Goal: Information Seeking & Learning: Learn about a topic

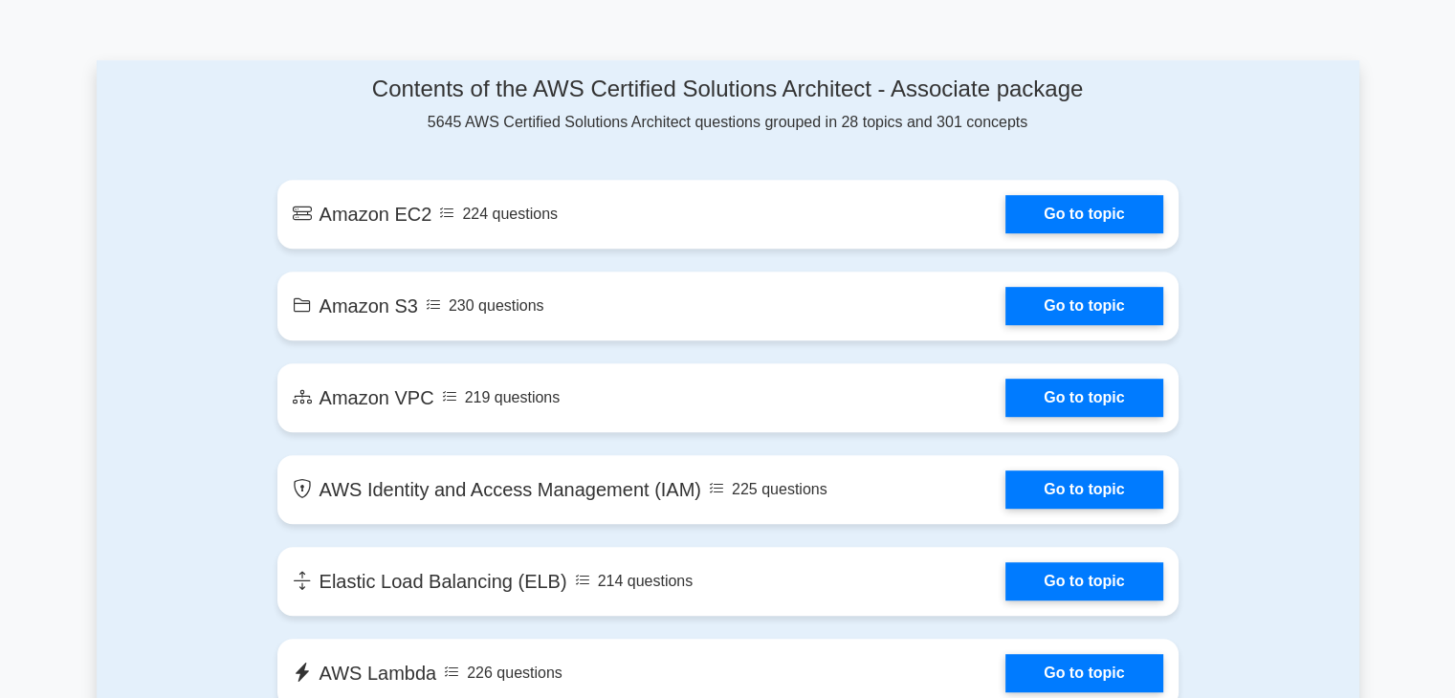
scroll to position [974, 0]
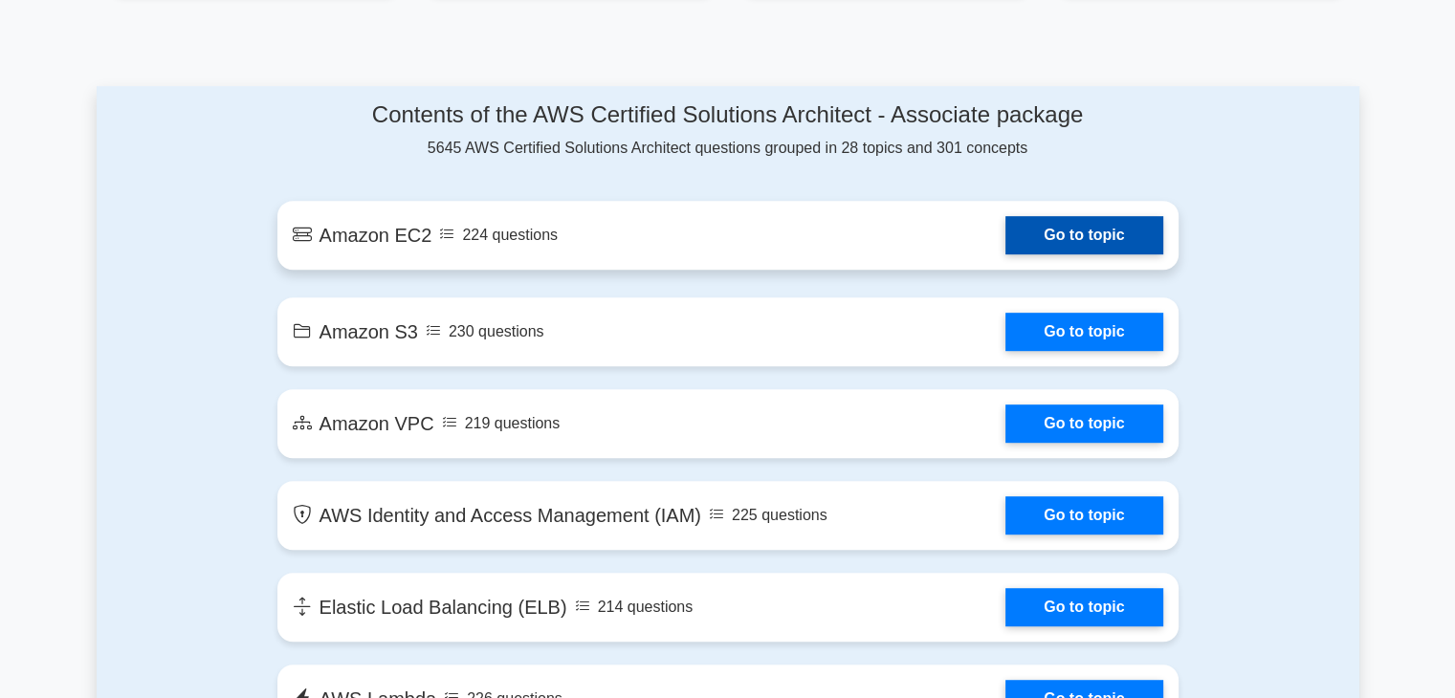
click at [1052, 227] on link "Go to topic" at bounding box center [1083, 235] width 157 height 38
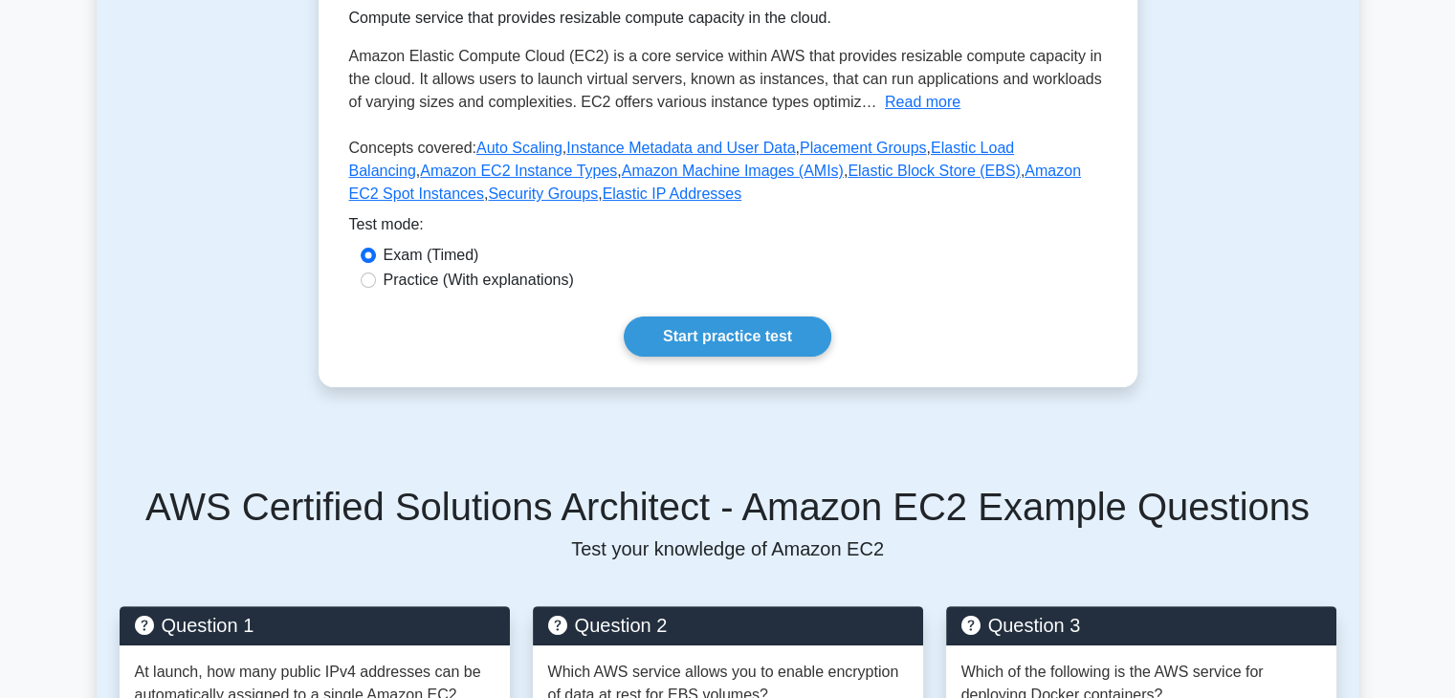
scroll to position [356, 0]
click at [477, 277] on label "Practice (With explanations)" at bounding box center [479, 280] width 190 height 23
click at [376, 277] on input "Practice (With explanations)" at bounding box center [368, 280] width 15 height 15
radio input "true"
click at [769, 345] on link "Start practice test" at bounding box center [728, 337] width 208 height 40
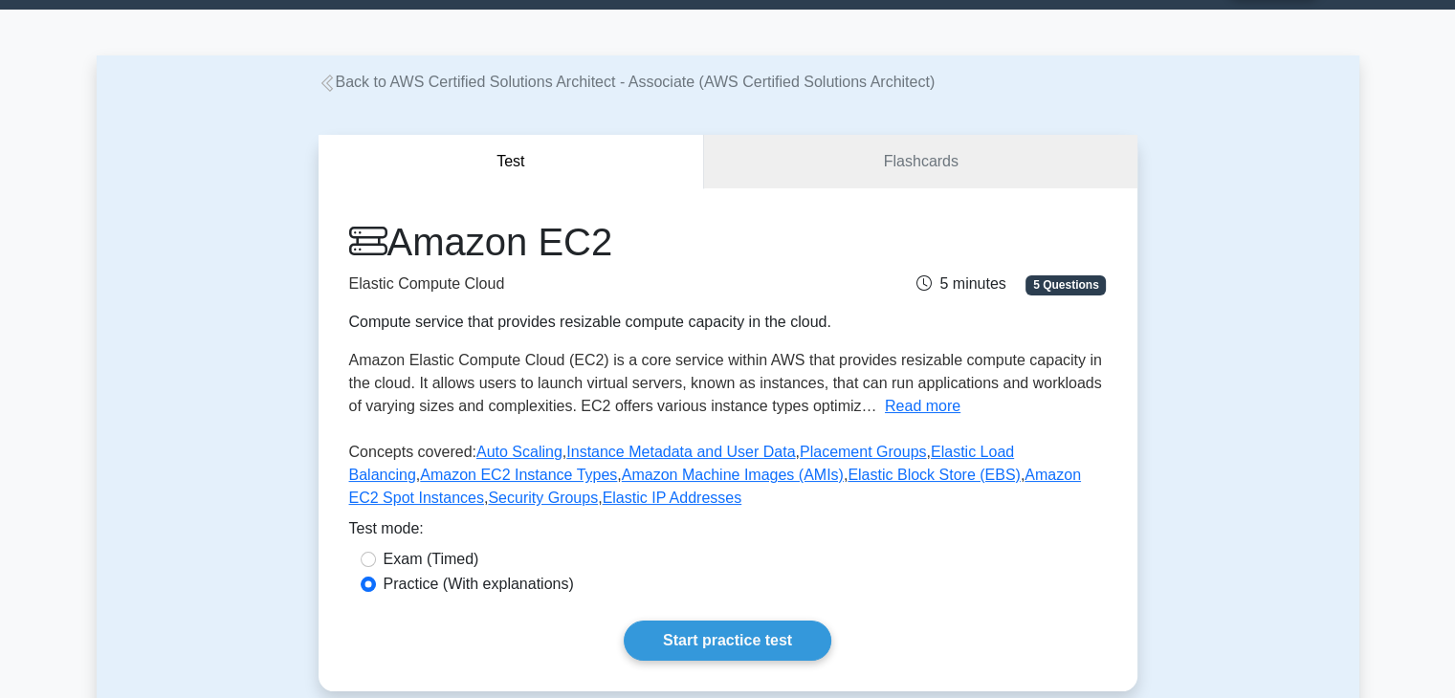
scroll to position [50, 0]
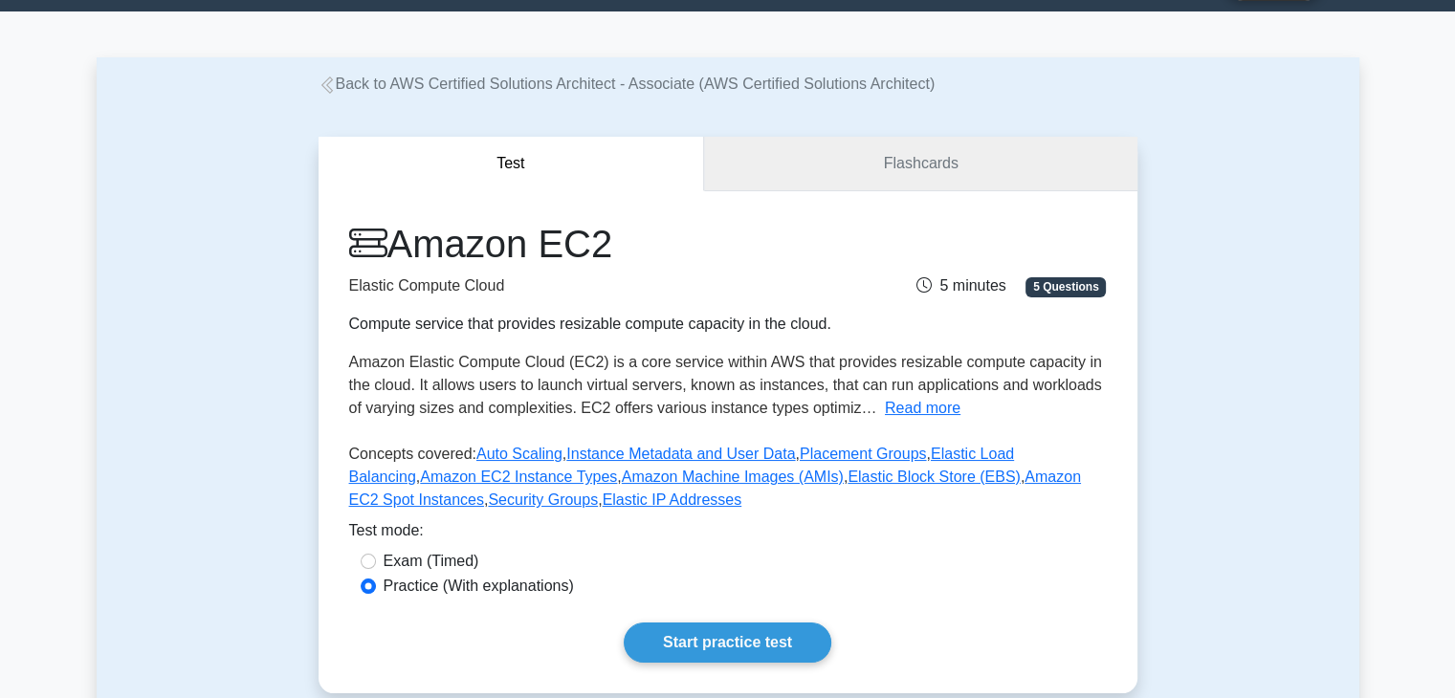
click at [929, 159] on link "Flashcards" at bounding box center [920, 164] width 432 height 55
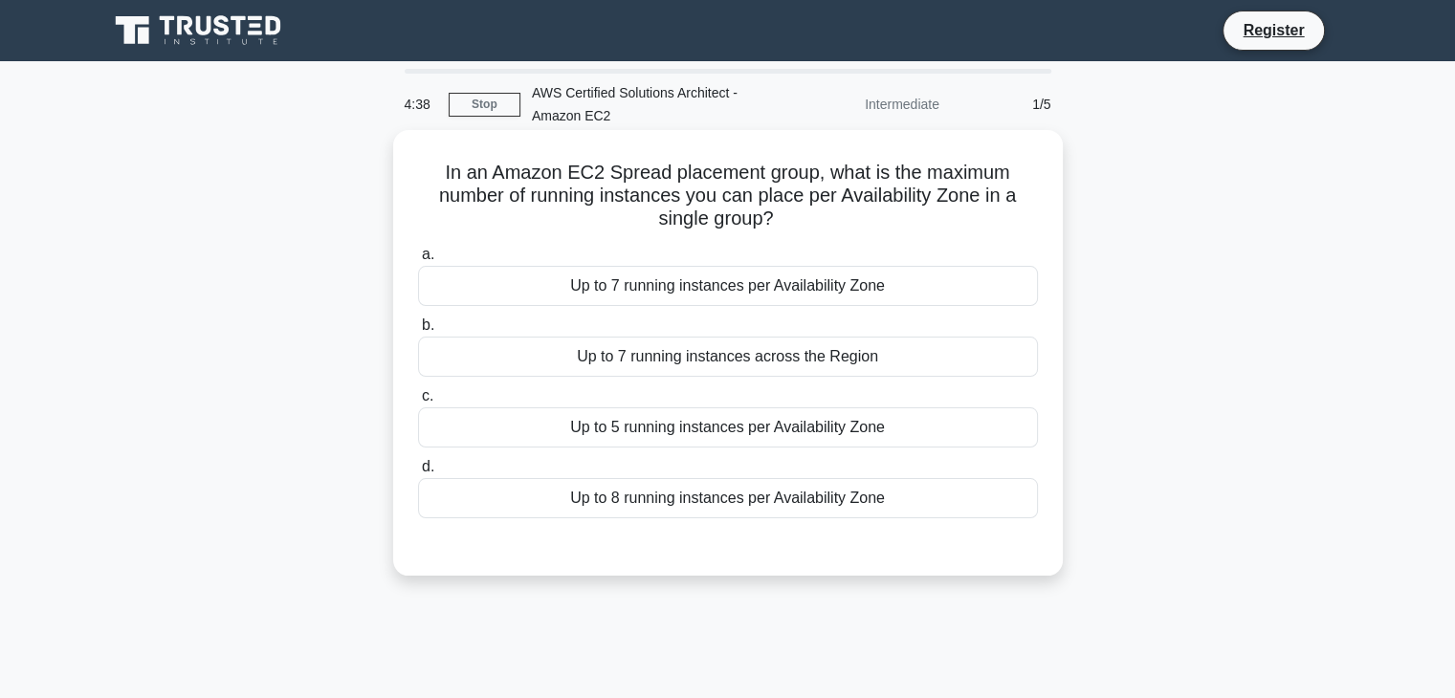
click at [750, 302] on div "Up to 7 running instances per Availability Zone" at bounding box center [728, 286] width 620 height 40
click at [418, 261] on input "a. Up to 7 running instances per Availability Zone" at bounding box center [418, 255] width 0 height 12
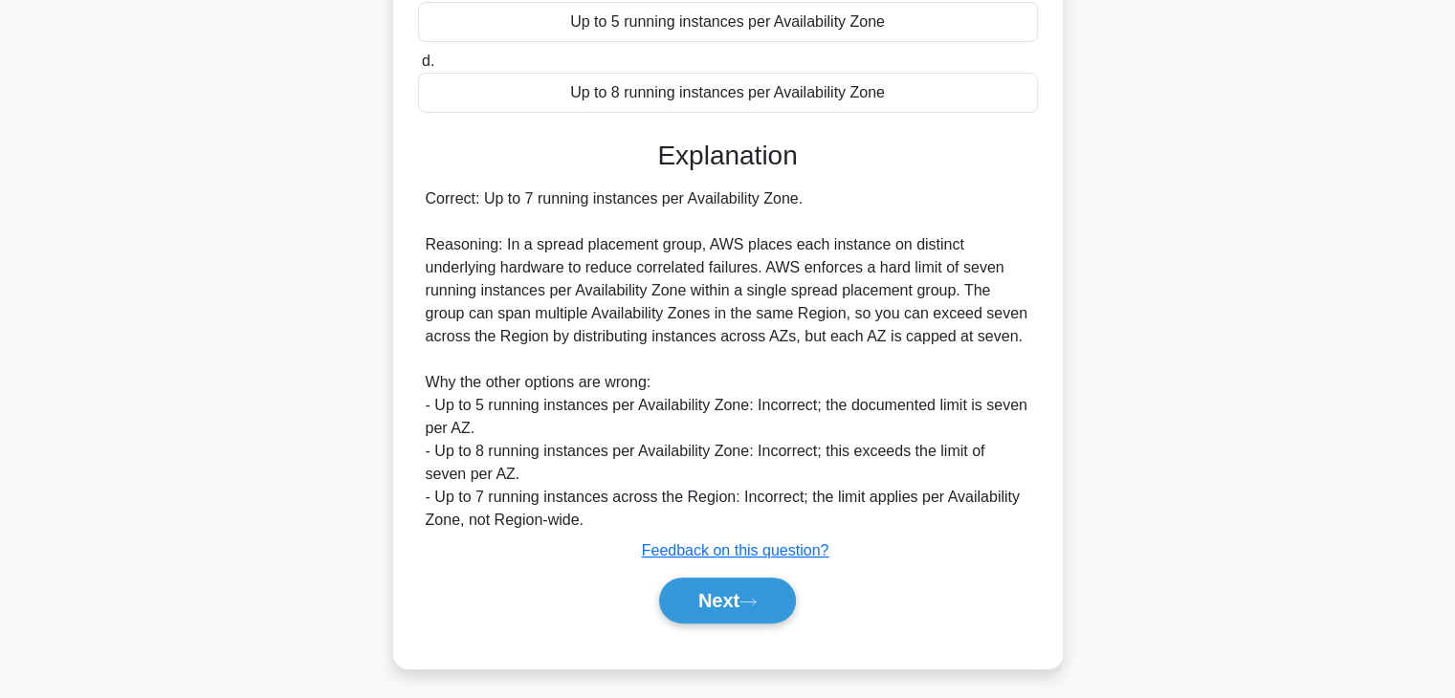
scroll to position [411, 0]
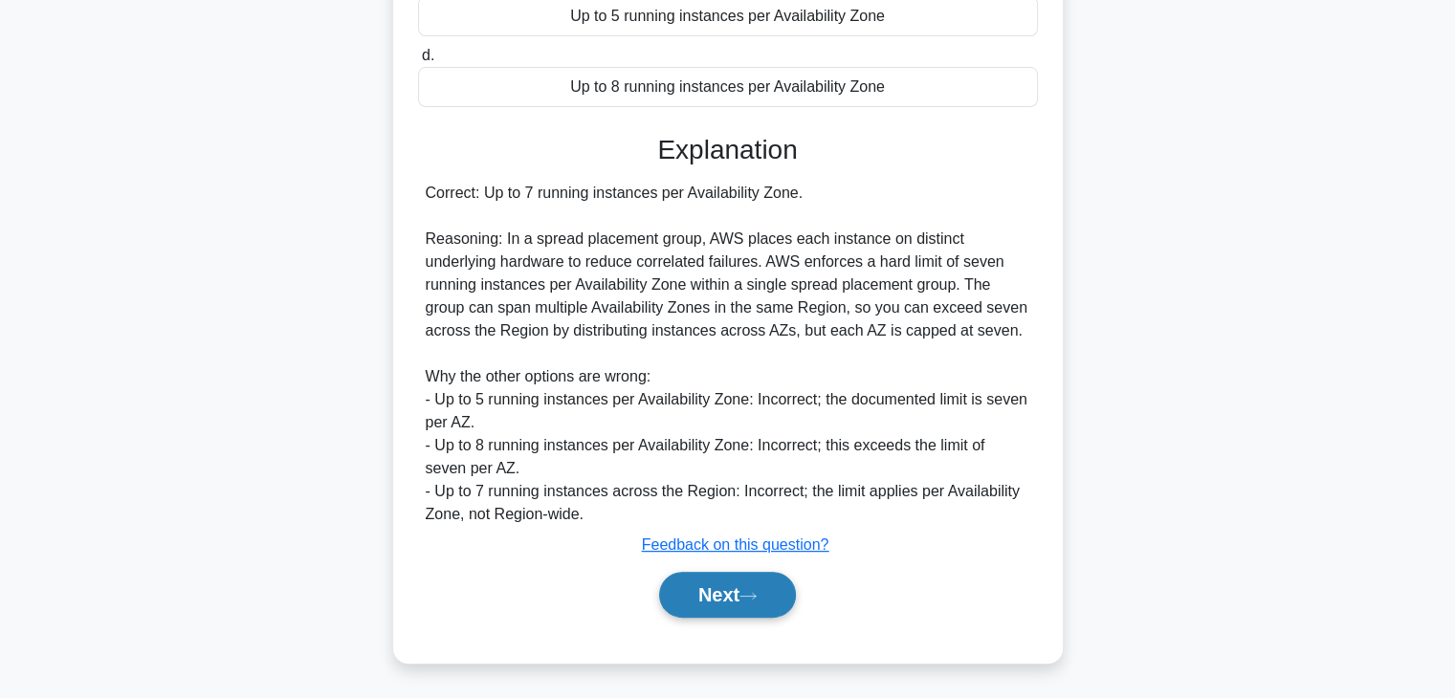
click at [761, 585] on button "Next" at bounding box center [727, 595] width 137 height 46
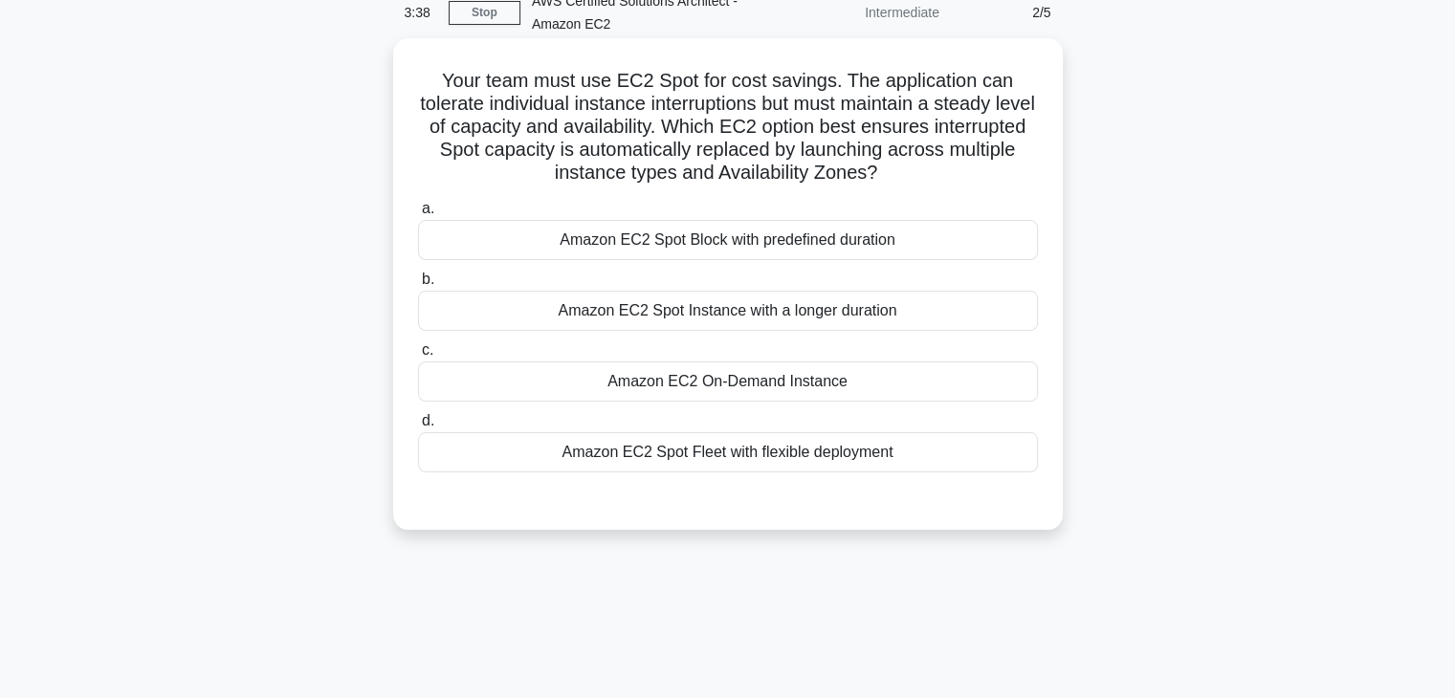
scroll to position [97, 0]
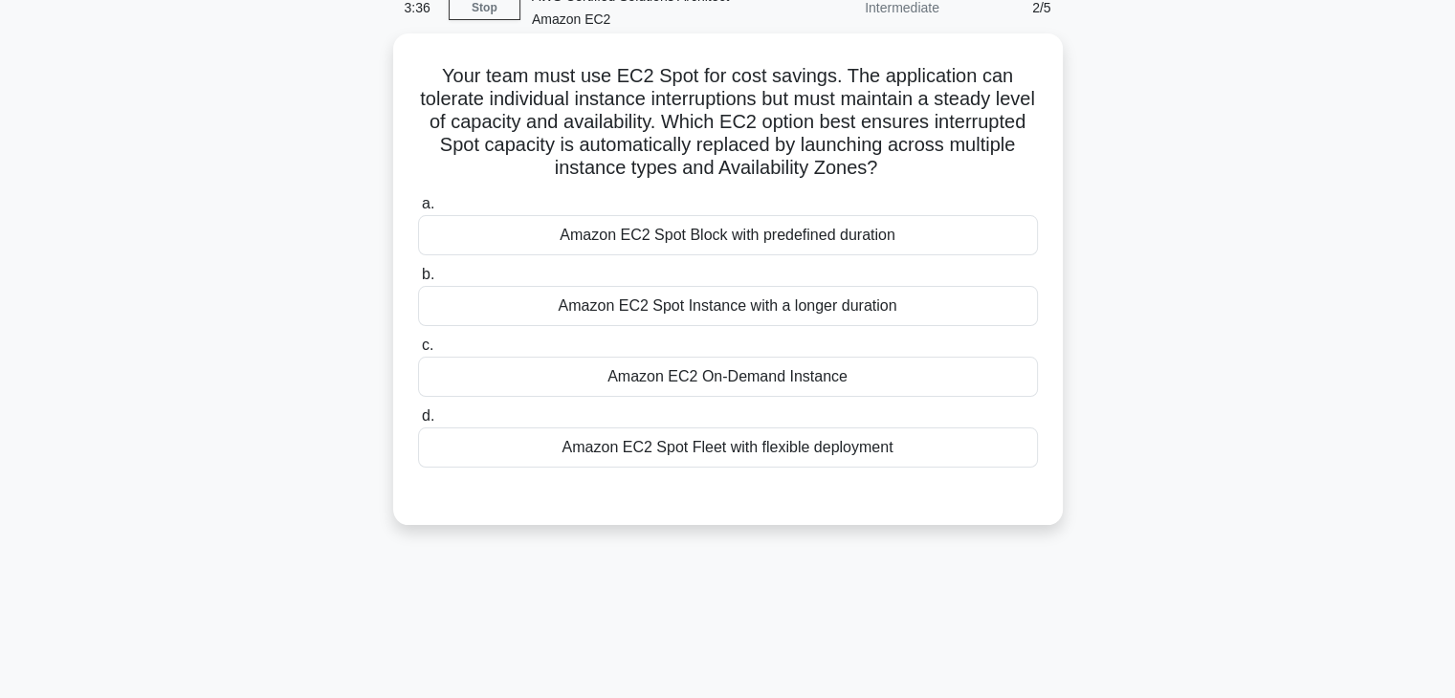
click at [788, 238] on div "Amazon EC2 Spot Block with predefined duration" at bounding box center [728, 235] width 620 height 40
click at [418, 210] on input "a. Amazon EC2 Spot Block with predefined duration" at bounding box center [418, 204] width 0 height 12
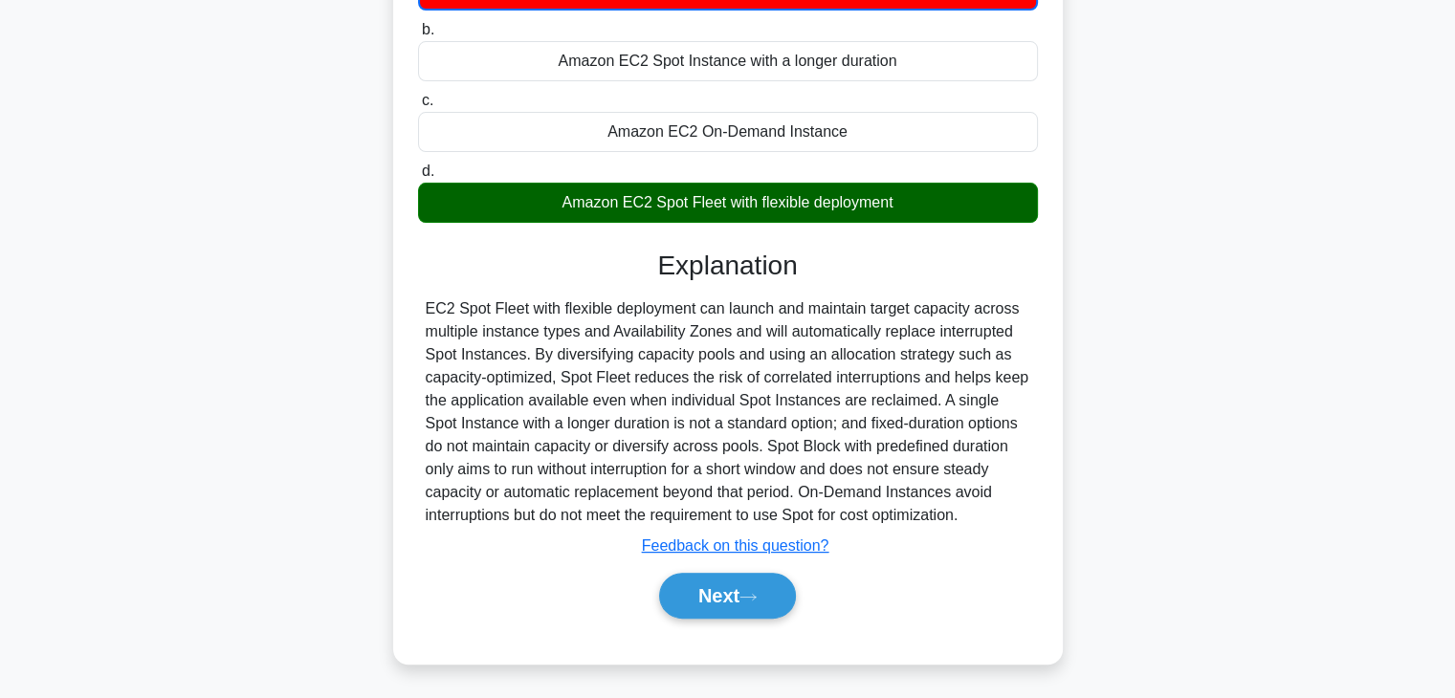
scroll to position [344, 0]
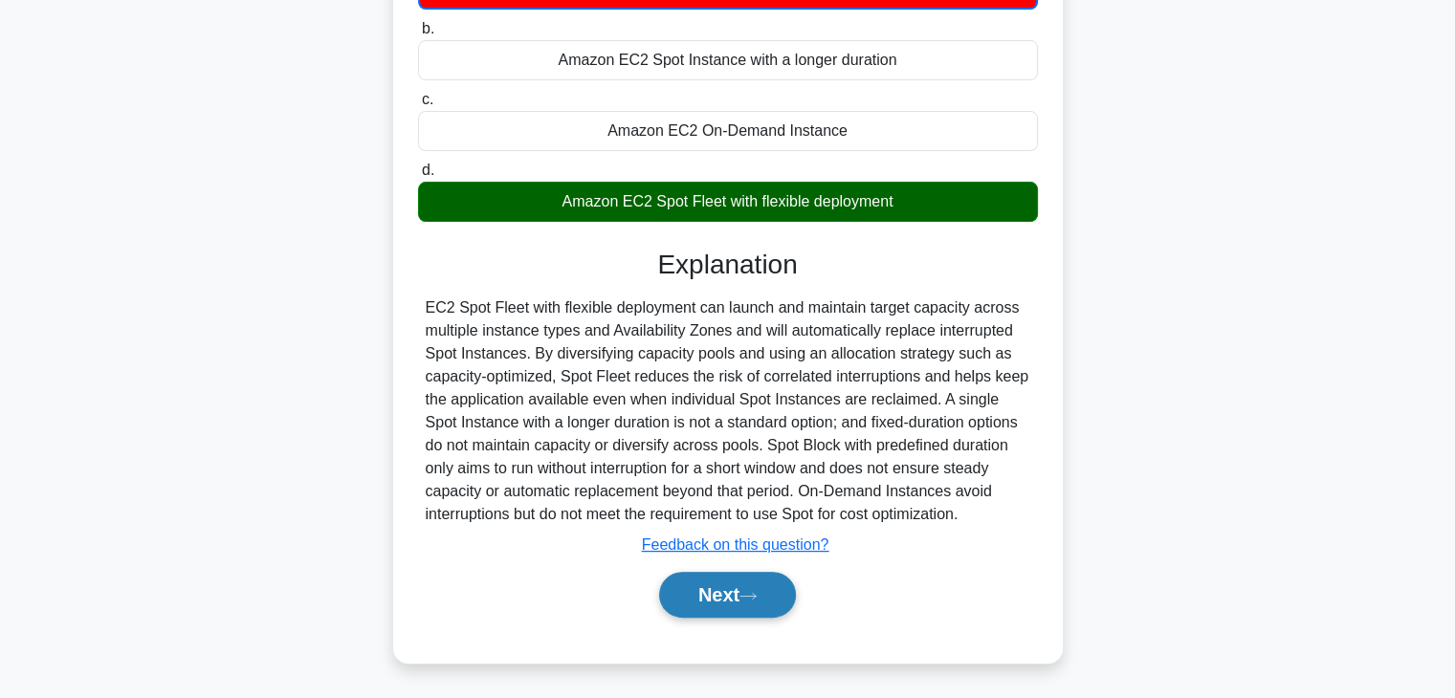
click at [758, 606] on button "Next" at bounding box center [727, 595] width 137 height 46
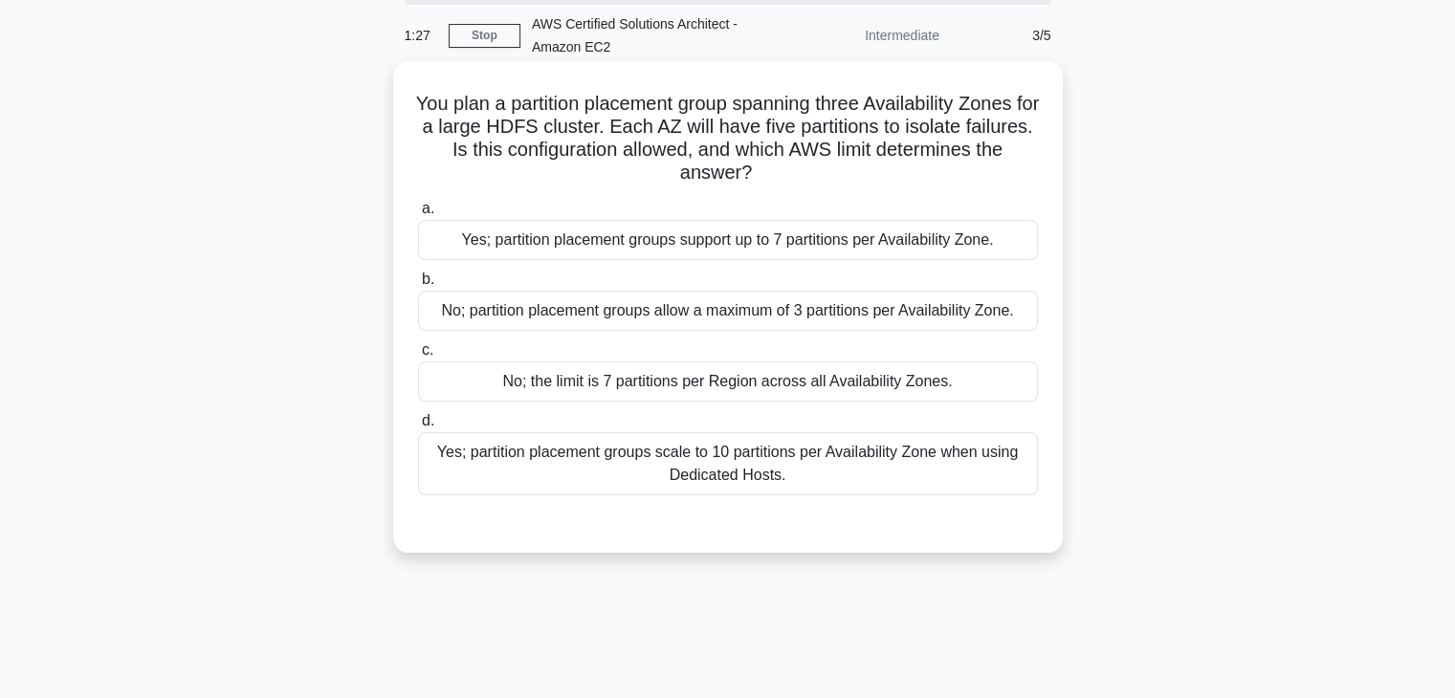
scroll to position [0, 0]
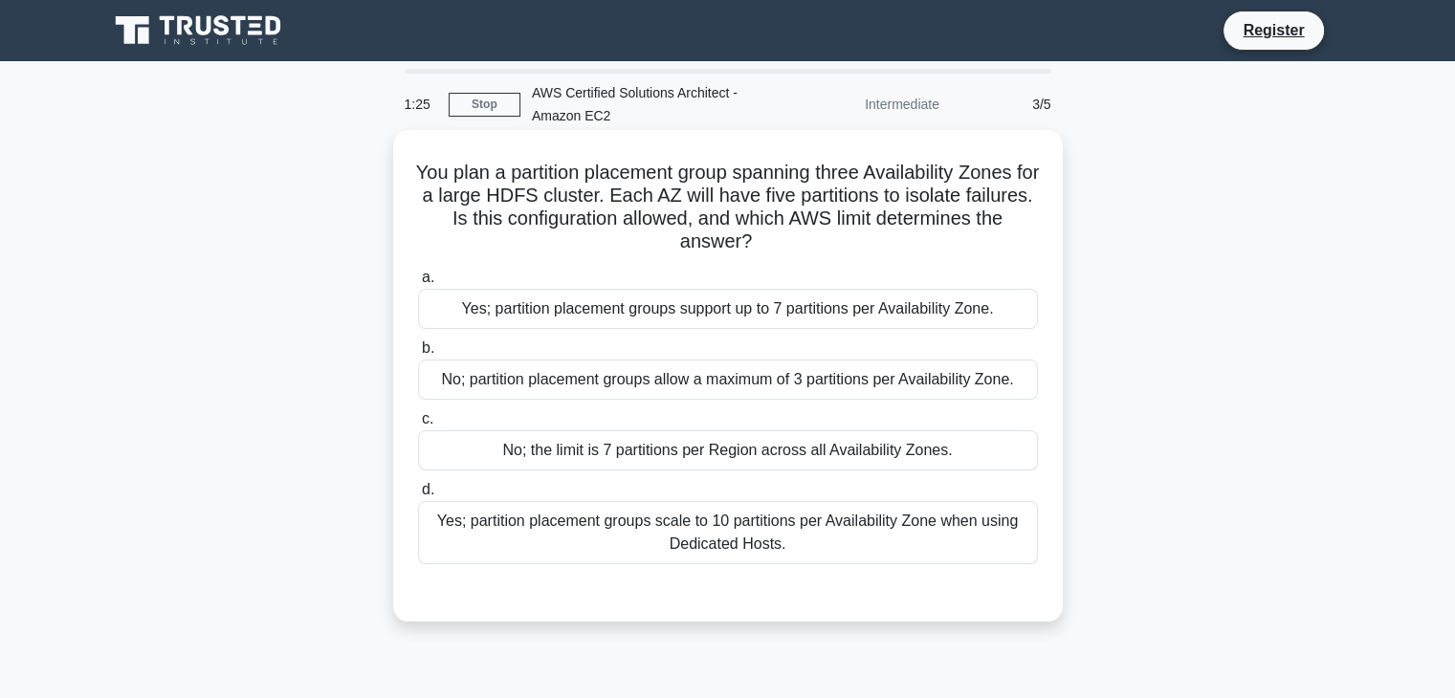
click at [815, 331] on div "a. Yes; partition placement groups support up to 7 partitions per Availability …" at bounding box center [728, 415] width 643 height 306
click at [818, 327] on div "Yes; partition placement groups support up to 7 partitions per Availability Zon…" at bounding box center [728, 309] width 620 height 40
click at [418, 284] on input "a. Yes; partition placement groups support up to 7 partitions per Availability …" at bounding box center [418, 278] width 0 height 12
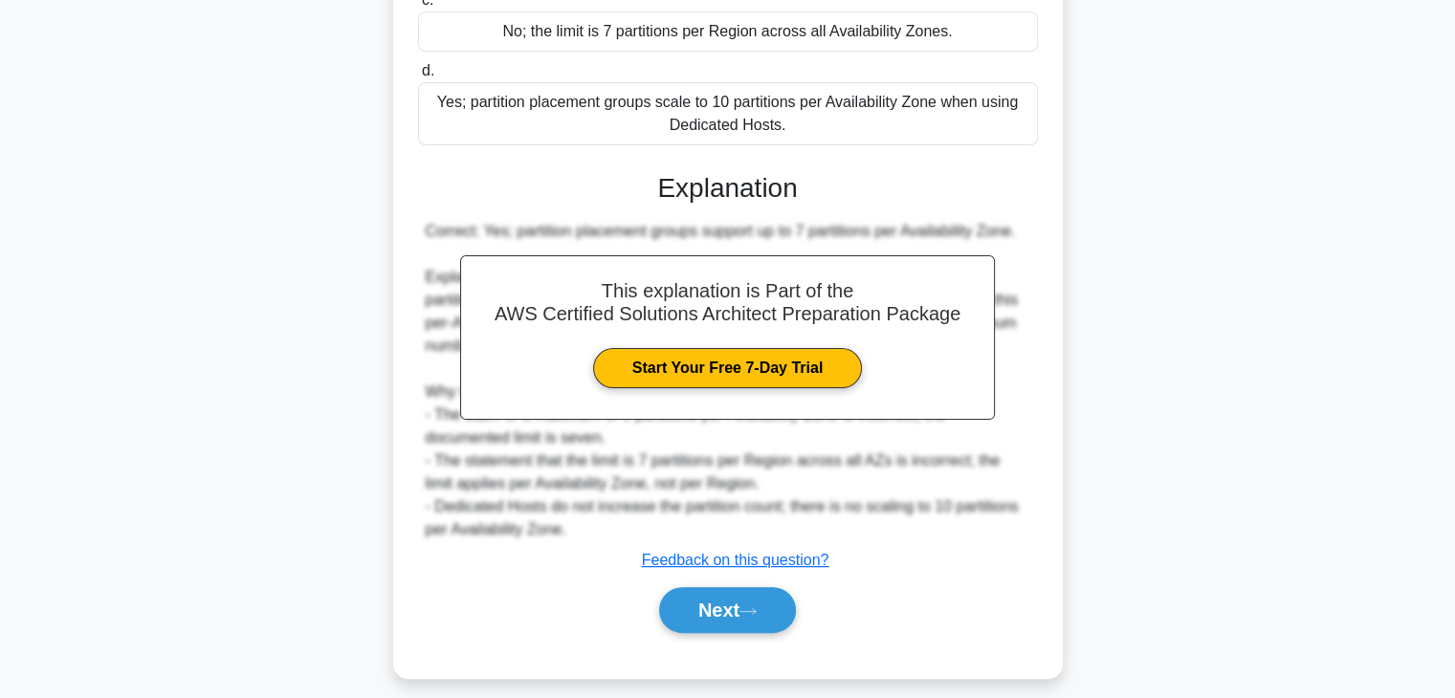
scroll to position [434, 0]
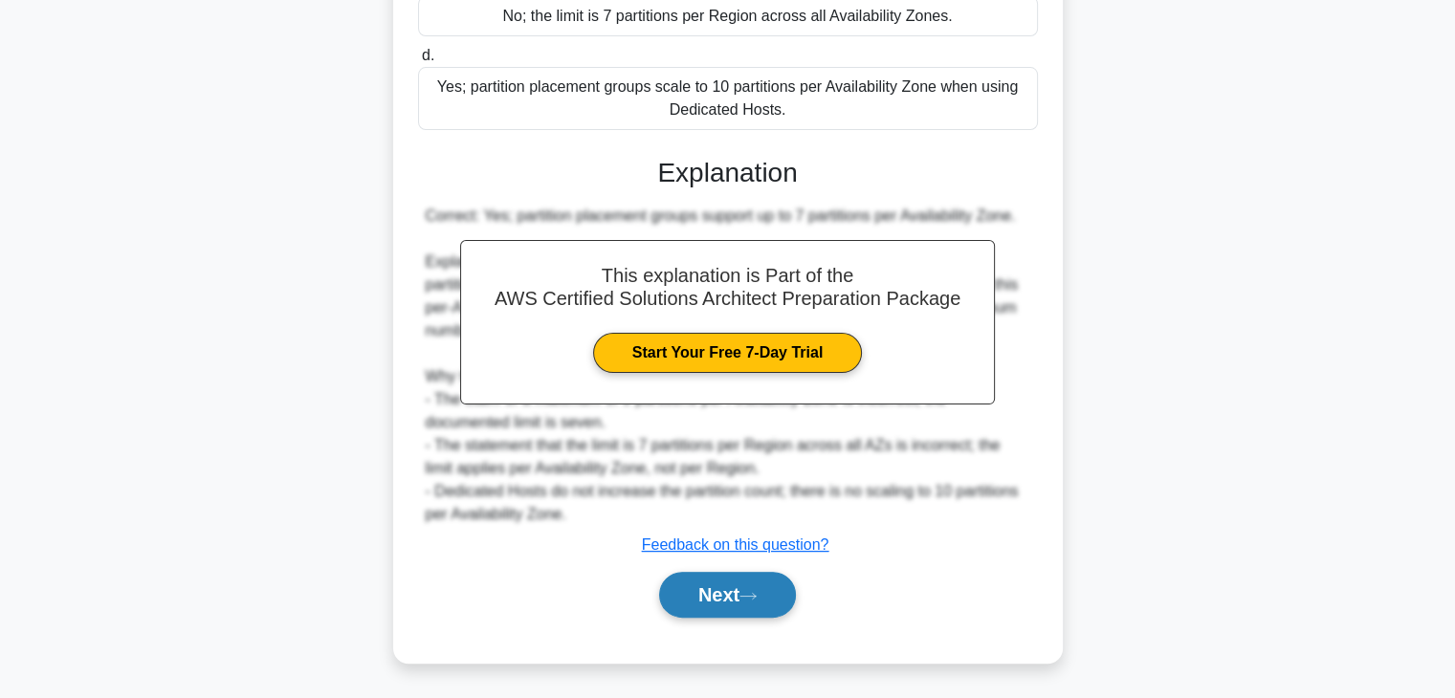
click at [757, 598] on icon at bounding box center [748, 596] width 17 height 11
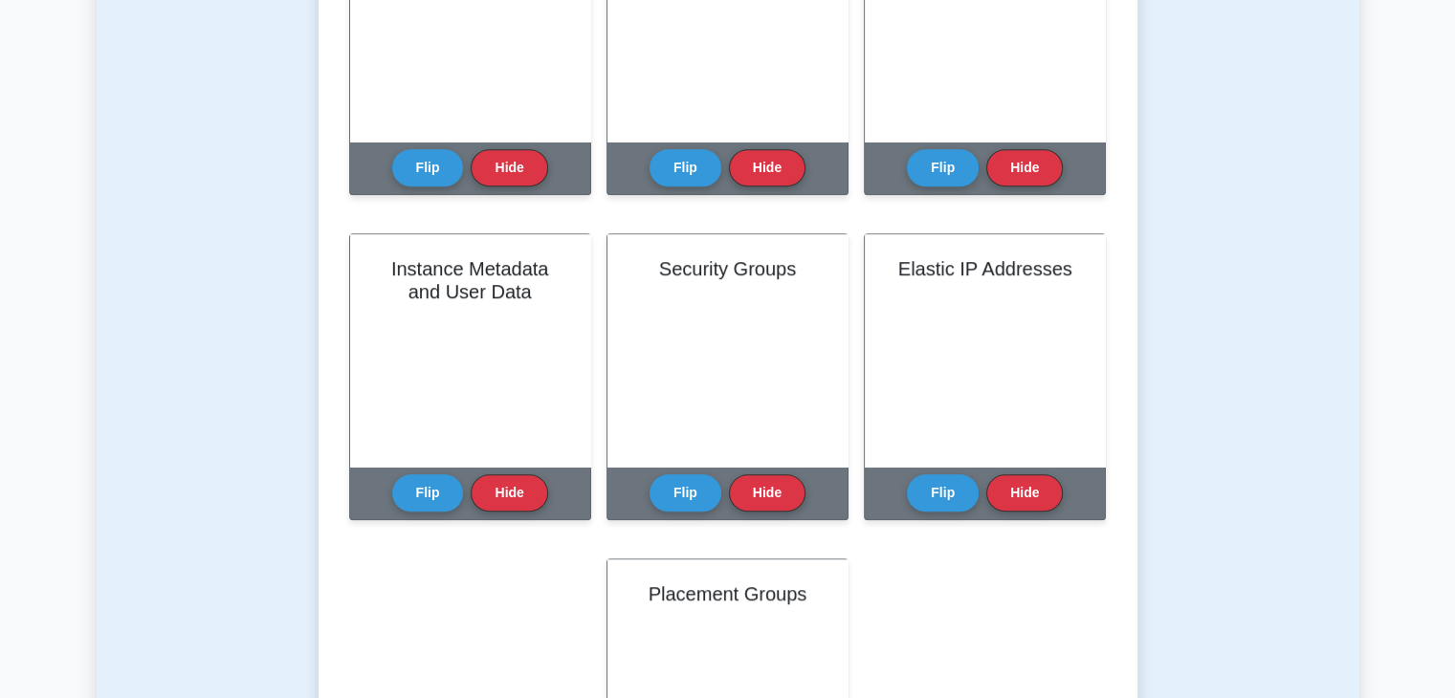
scroll to position [907, 0]
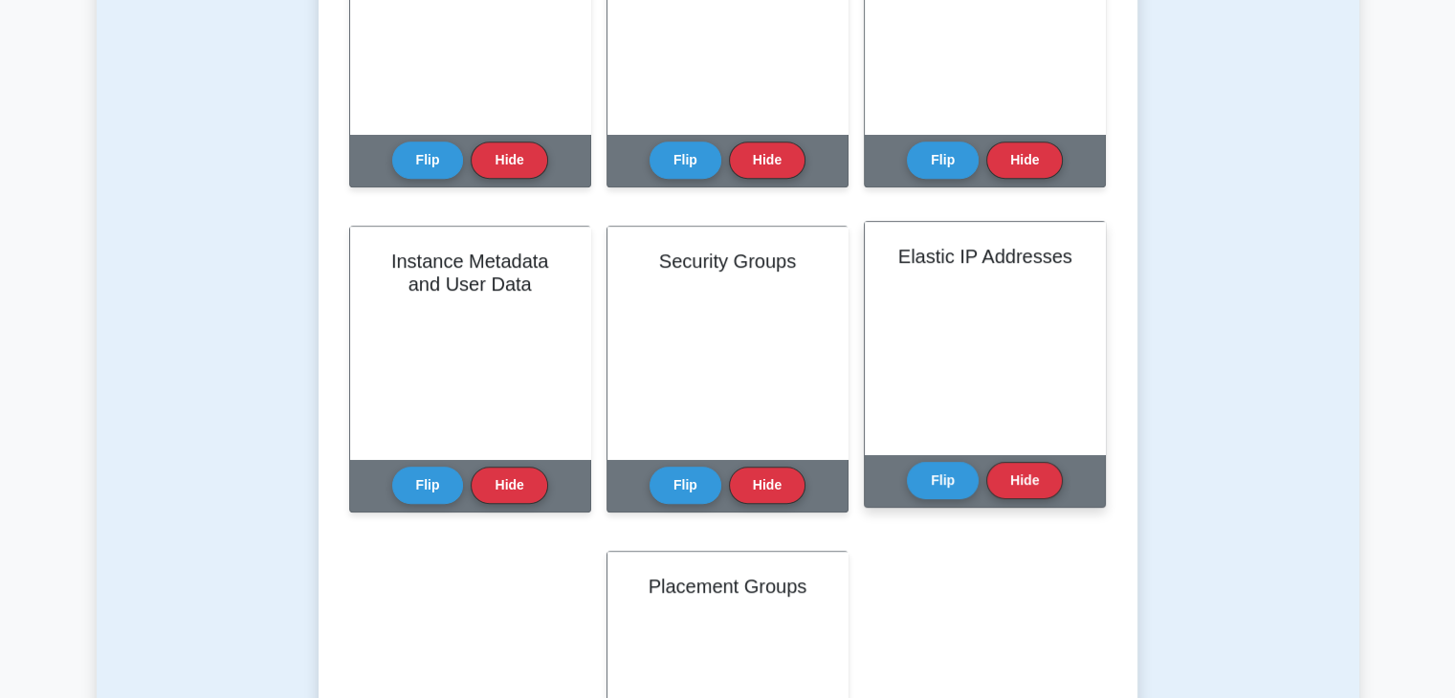
click at [939, 330] on div "Elastic IP Addresses" at bounding box center [985, 338] width 240 height 232
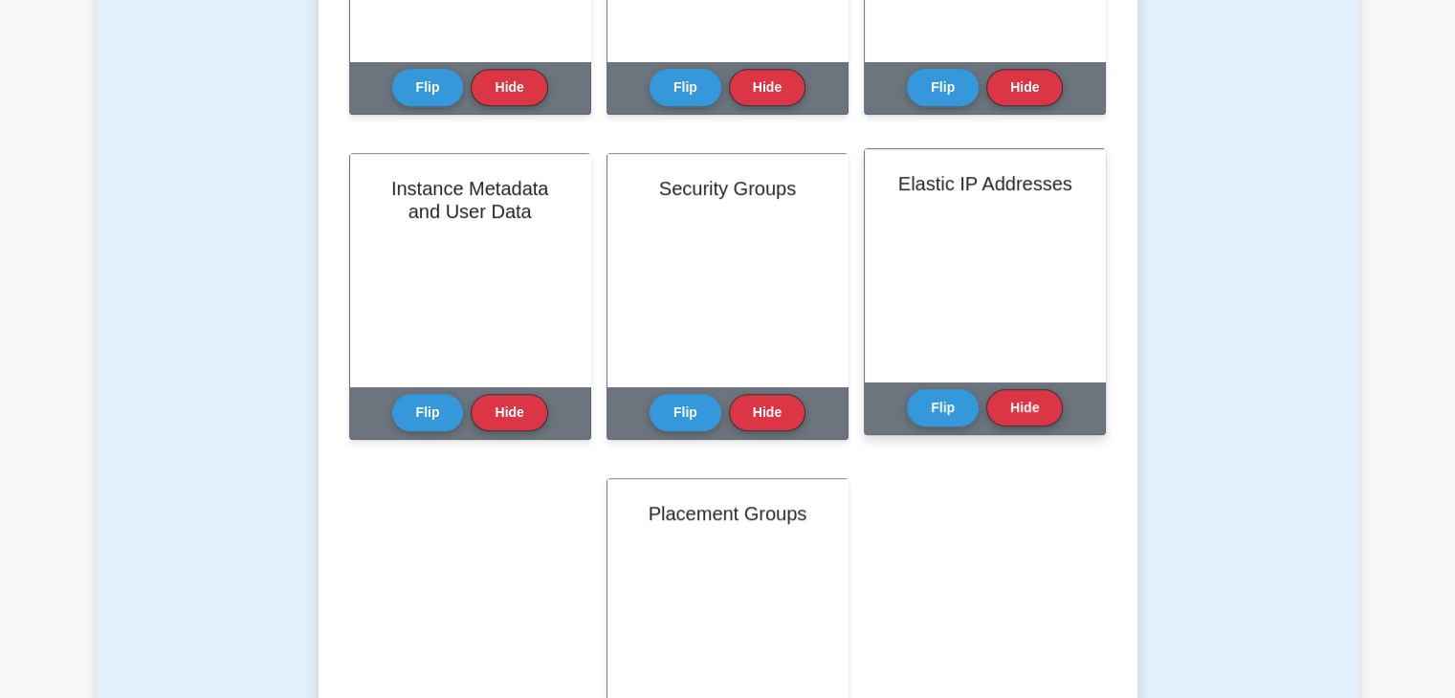
scroll to position [997, 0]
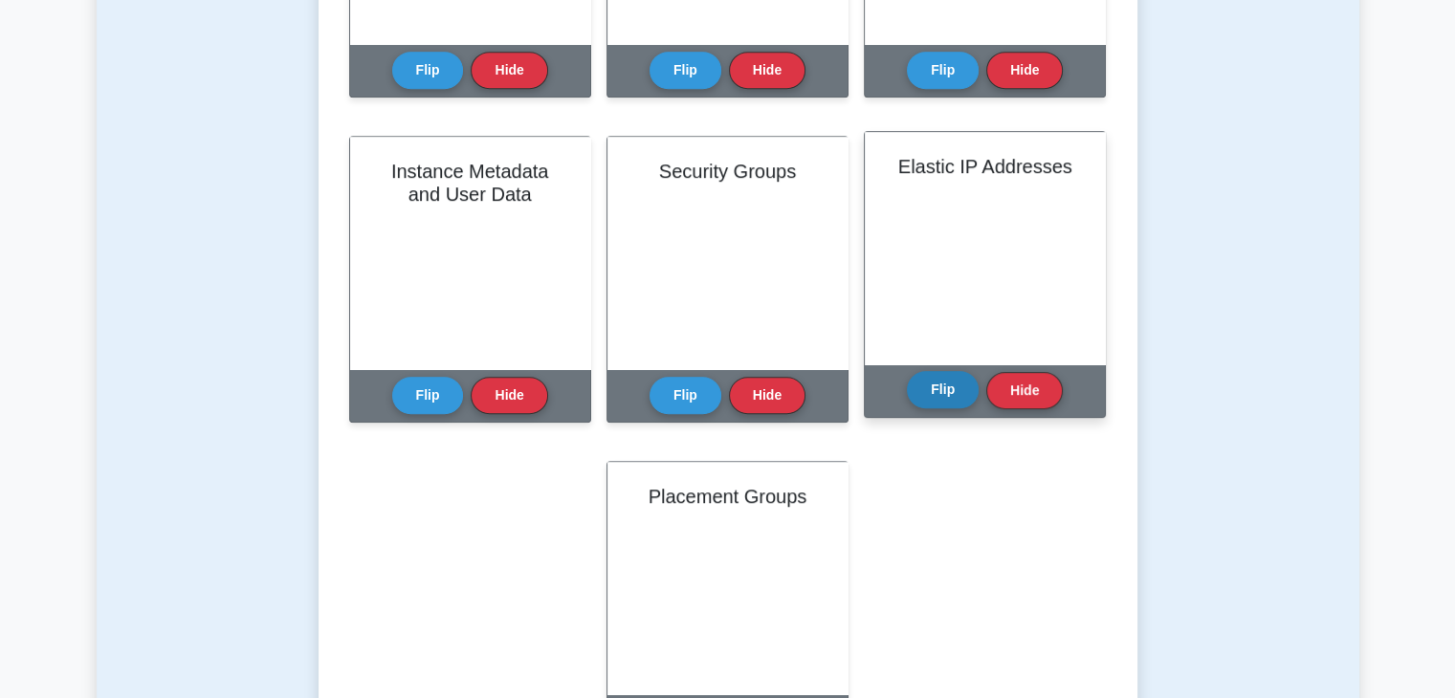
click at [947, 387] on button "Flip" at bounding box center [943, 389] width 72 height 37
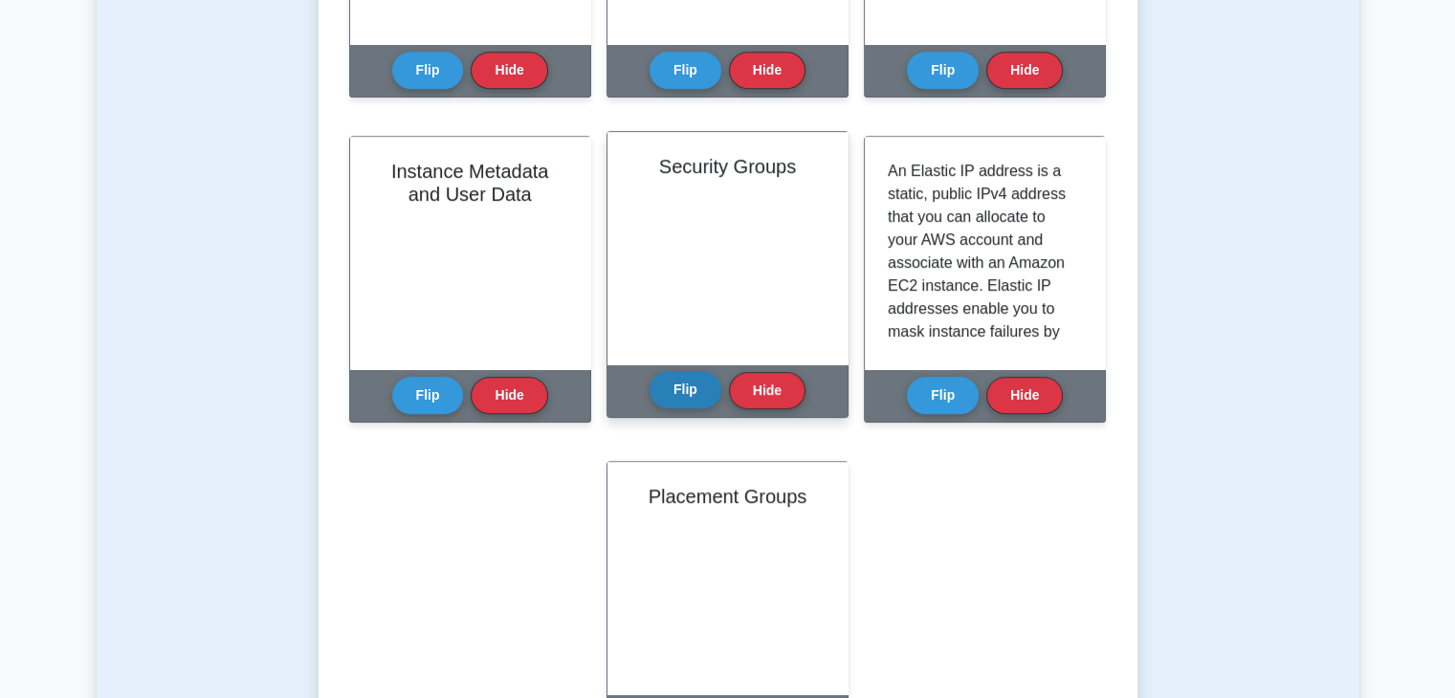
click at [675, 399] on button "Flip" at bounding box center [686, 389] width 72 height 37
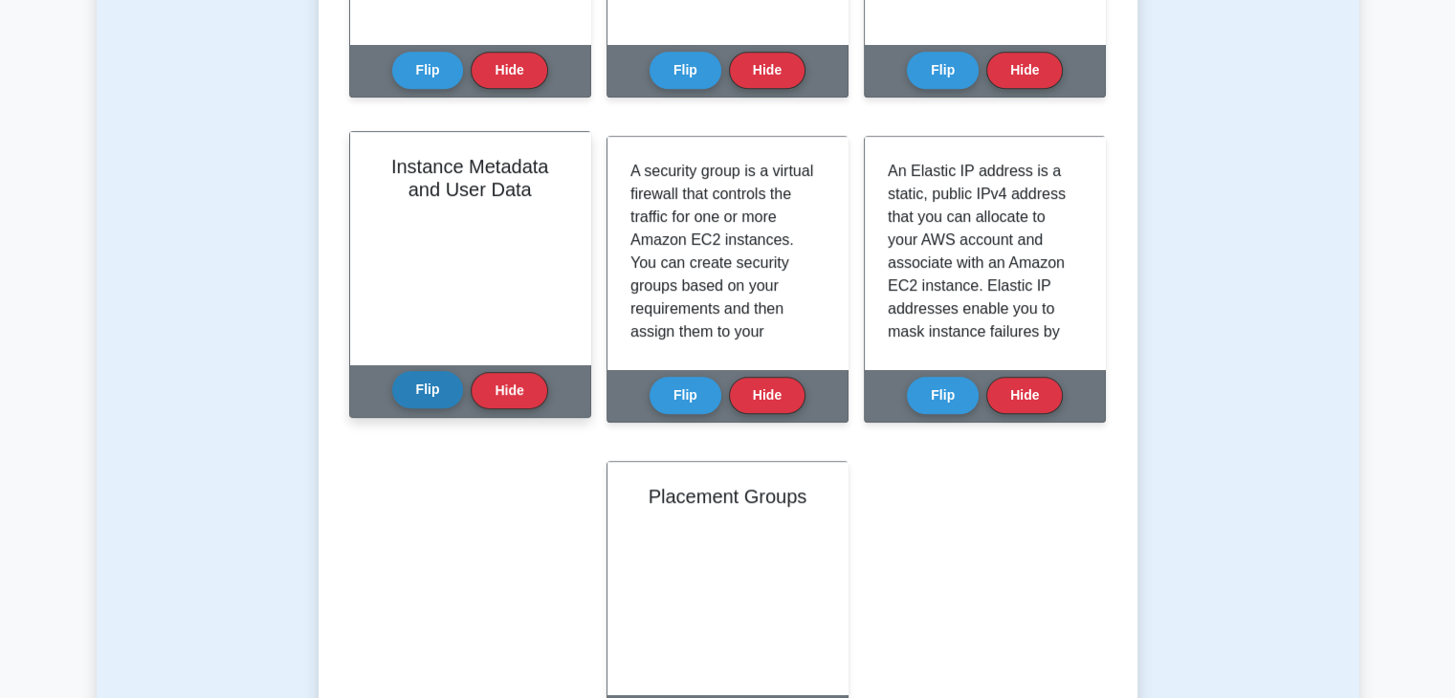
click at [430, 393] on button "Flip" at bounding box center [428, 389] width 72 height 37
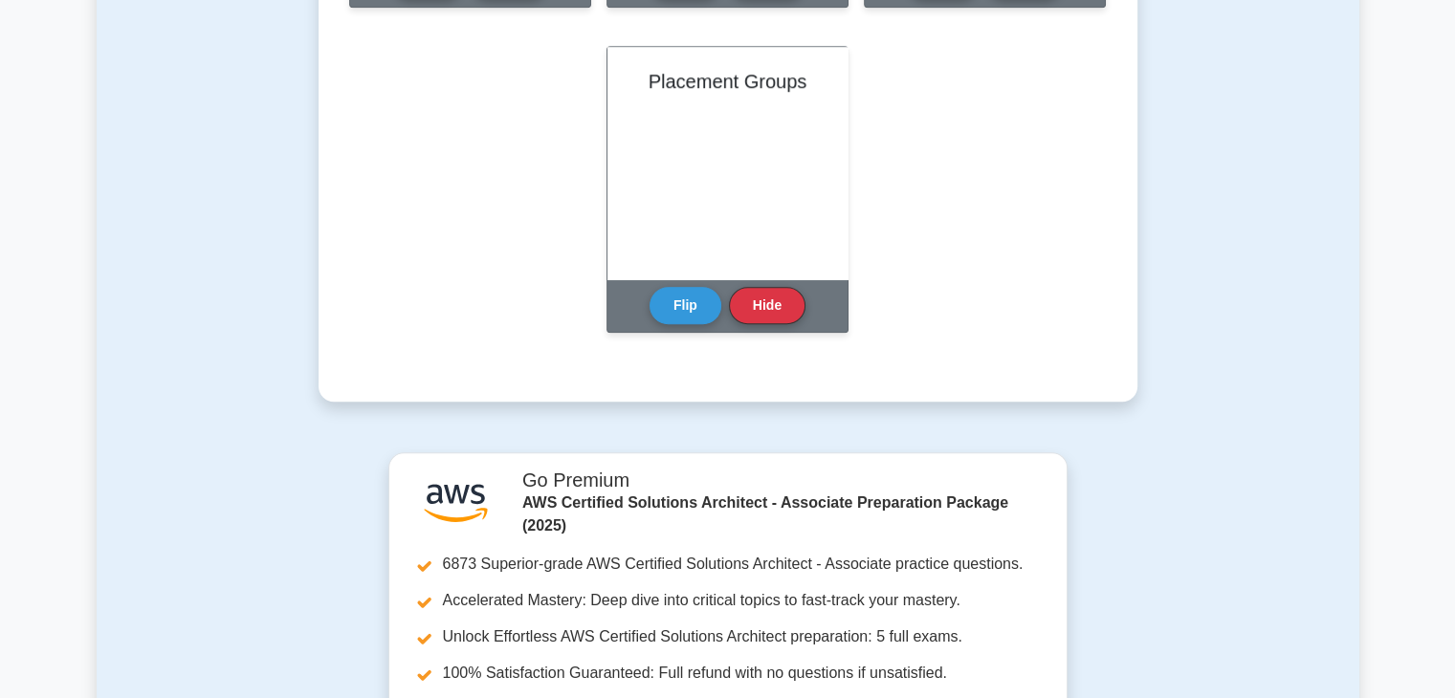
scroll to position [1418, 0]
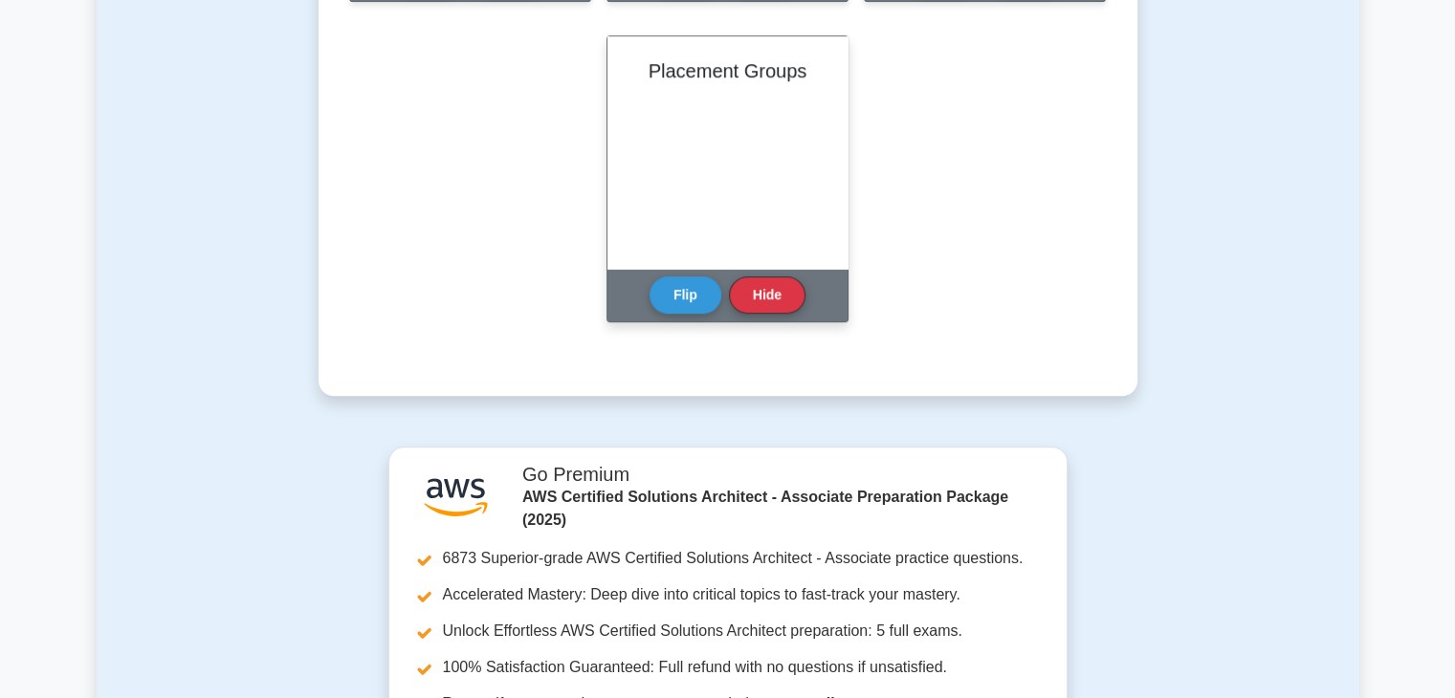
click at [687, 200] on div "Placement Groups" at bounding box center [727, 152] width 240 height 232
click at [688, 293] on button "Flip" at bounding box center [686, 294] width 72 height 37
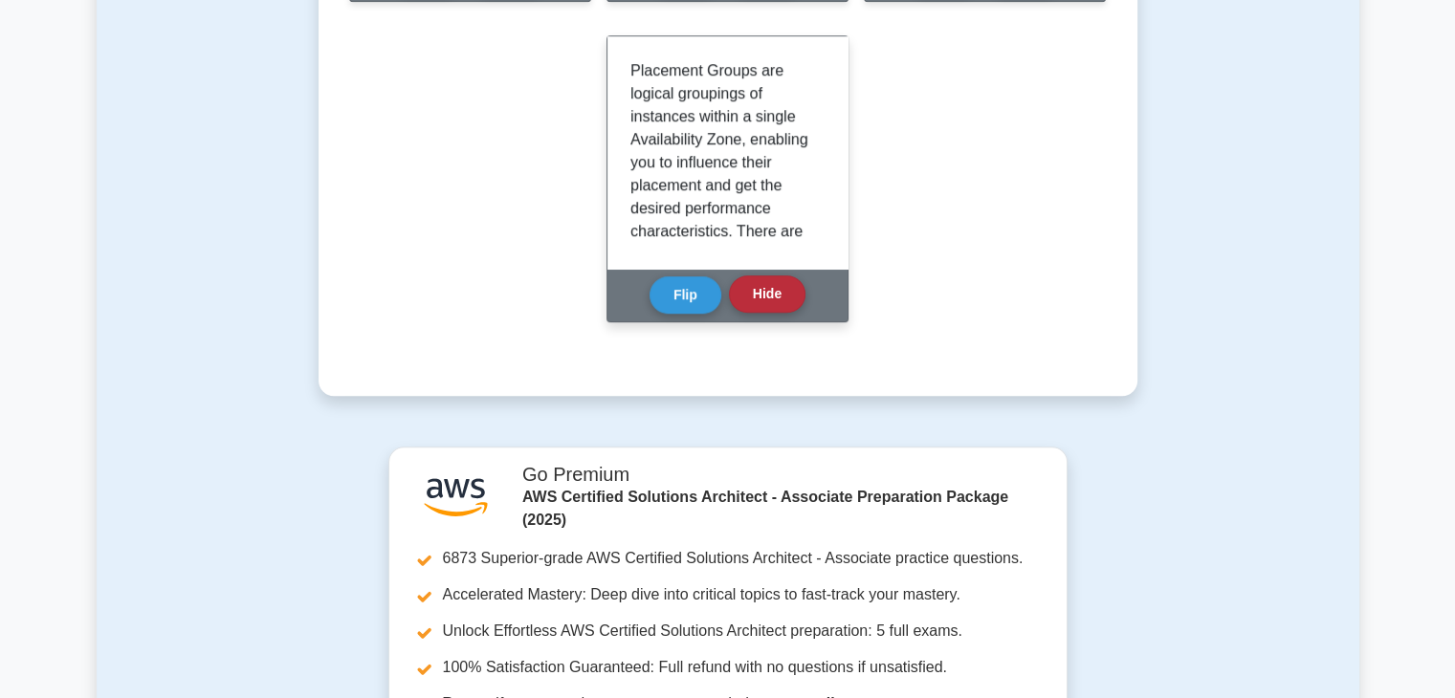
click at [747, 298] on button "Hide" at bounding box center [767, 294] width 77 height 37
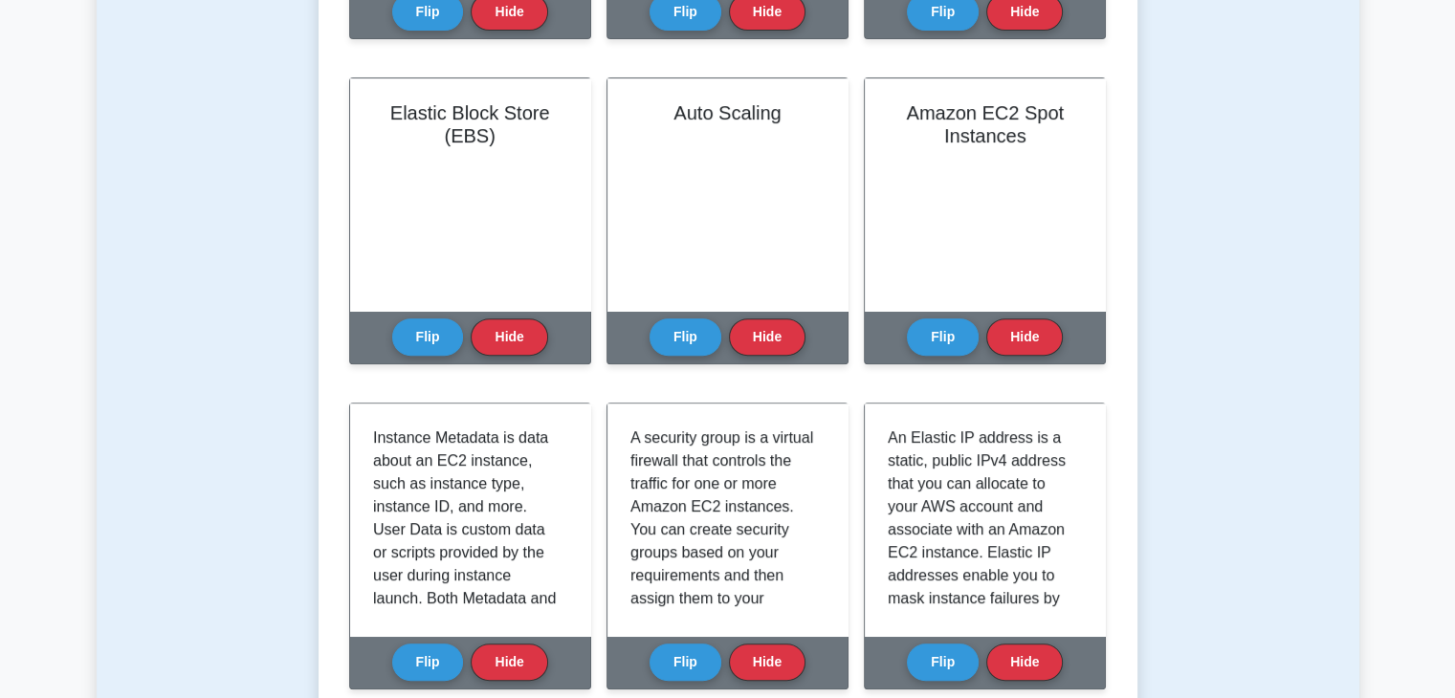
scroll to position [731, 0]
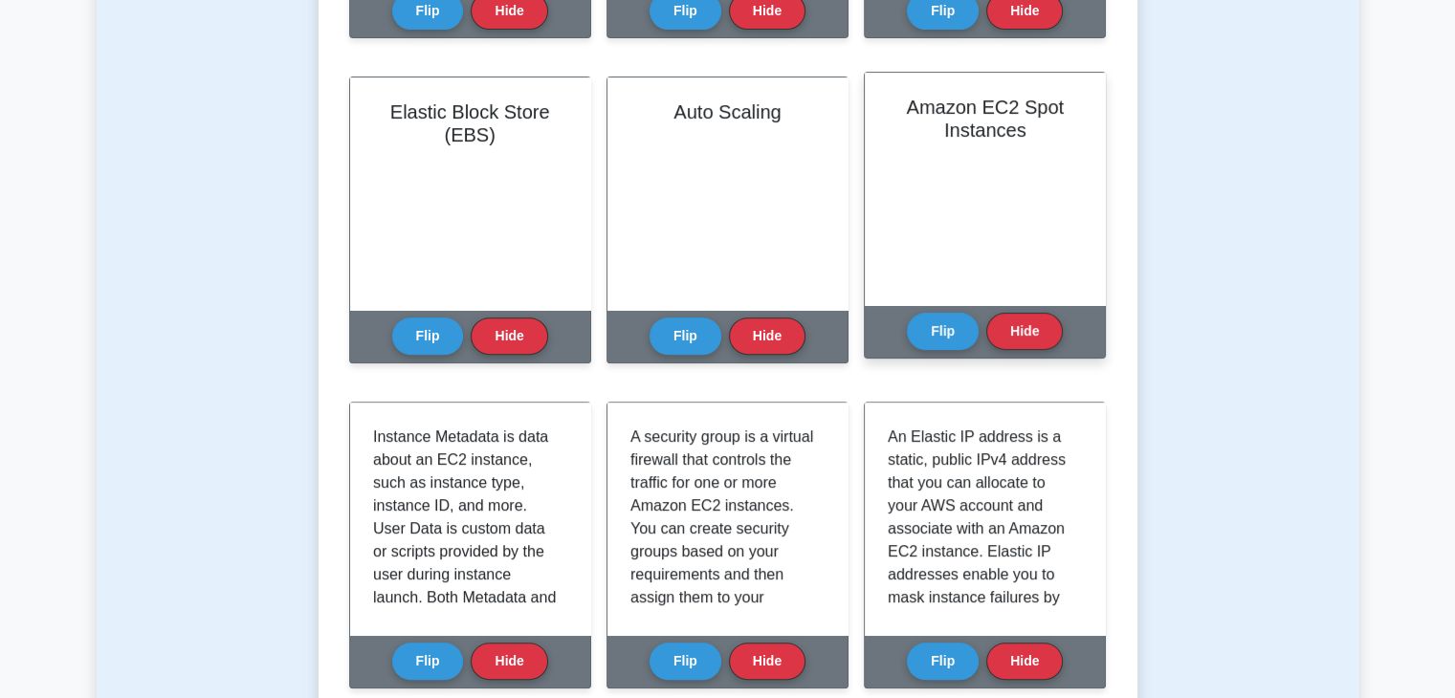
click at [945, 192] on div "Amazon EC2 Spot Instances" at bounding box center [985, 189] width 240 height 232
click at [1009, 197] on div "Amazon EC2 Spot Instances" at bounding box center [985, 189] width 240 height 232
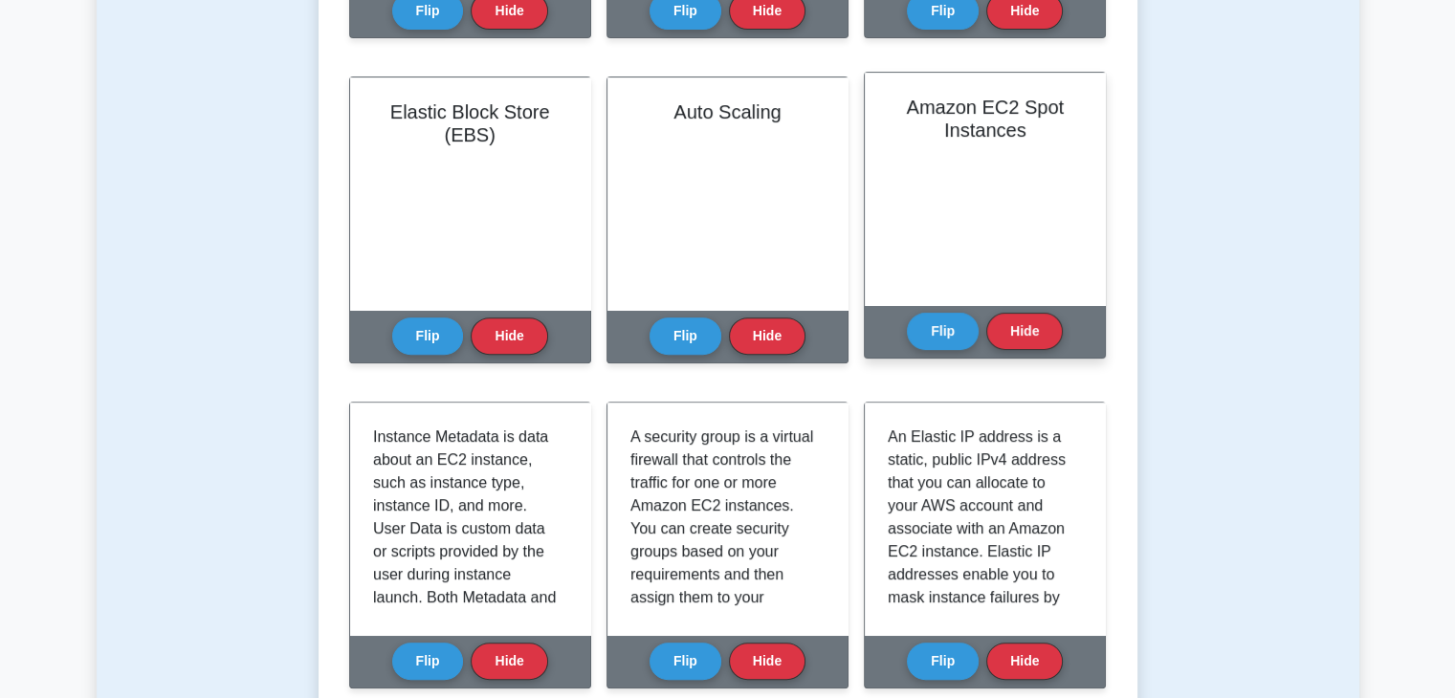
click at [1009, 197] on div "Amazon EC2 Spot Instances" at bounding box center [985, 189] width 240 height 232
click at [892, 213] on div "Amazon EC2 Spot Instances" at bounding box center [985, 189] width 240 height 232
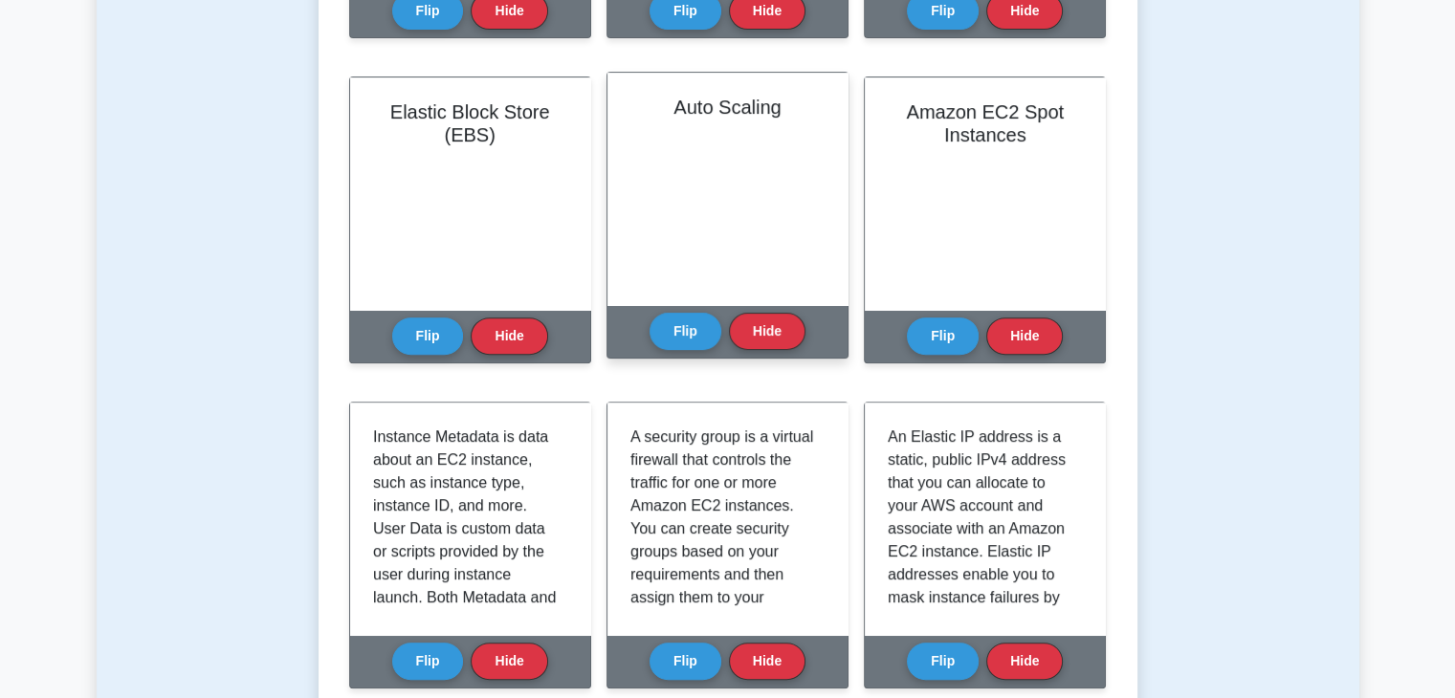
click at [742, 227] on div "Auto Scaling" at bounding box center [727, 189] width 240 height 232
click at [696, 218] on div "Auto Scaling" at bounding box center [727, 189] width 240 height 232
click at [718, 116] on h2 "Auto Scaling" at bounding box center [727, 107] width 194 height 23
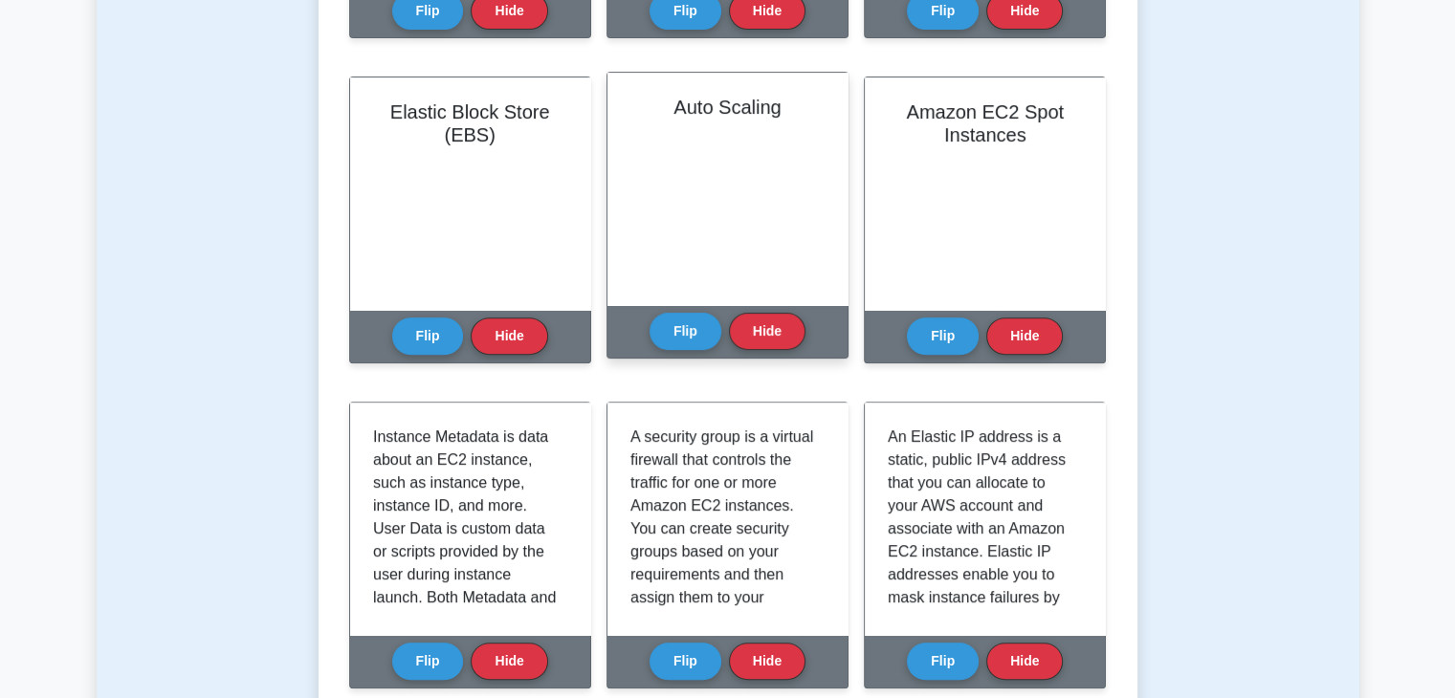
click at [716, 106] on h2 "Auto Scaling" at bounding box center [727, 107] width 194 height 23
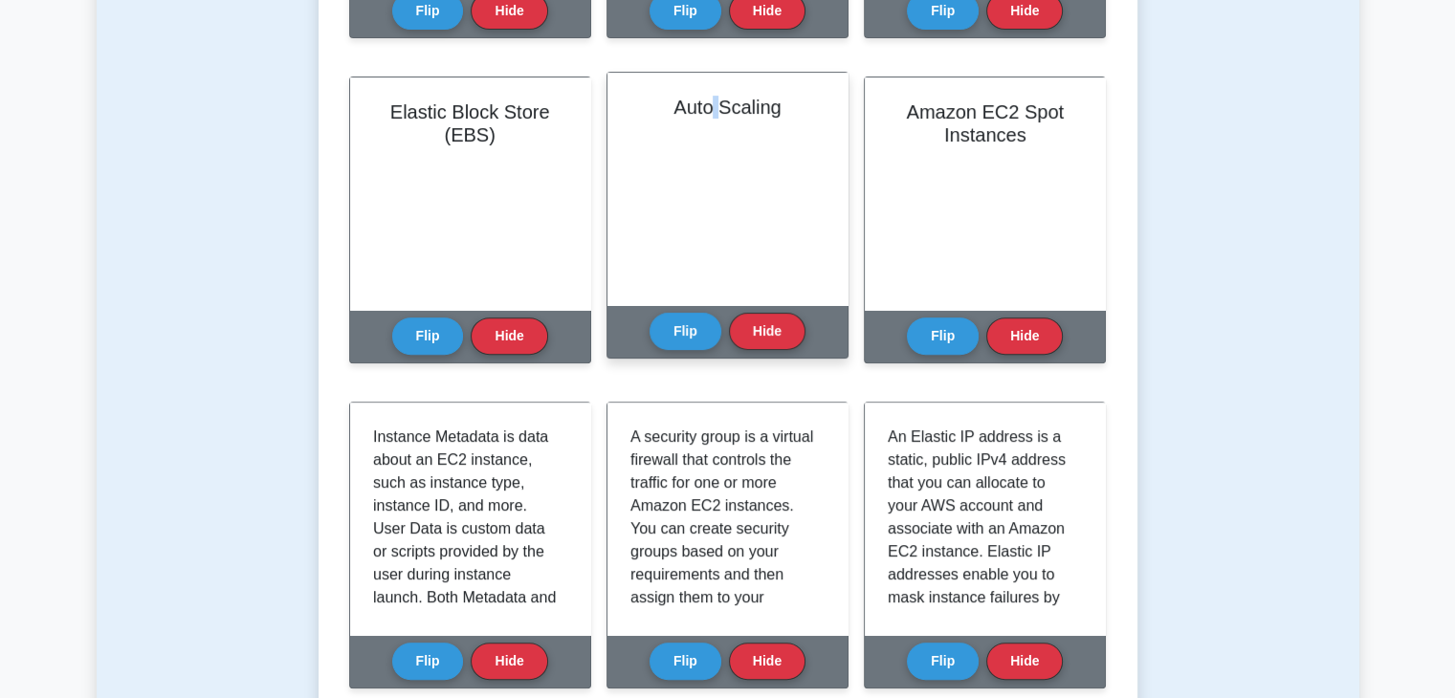
click at [716, 106] on h2 "Auto Scaling" at bounding box center [727, 107] width 194 height 23
click at [712, 110] on h2 "Auto Scaling" at bounding box center [727, 107] width 194 height 23
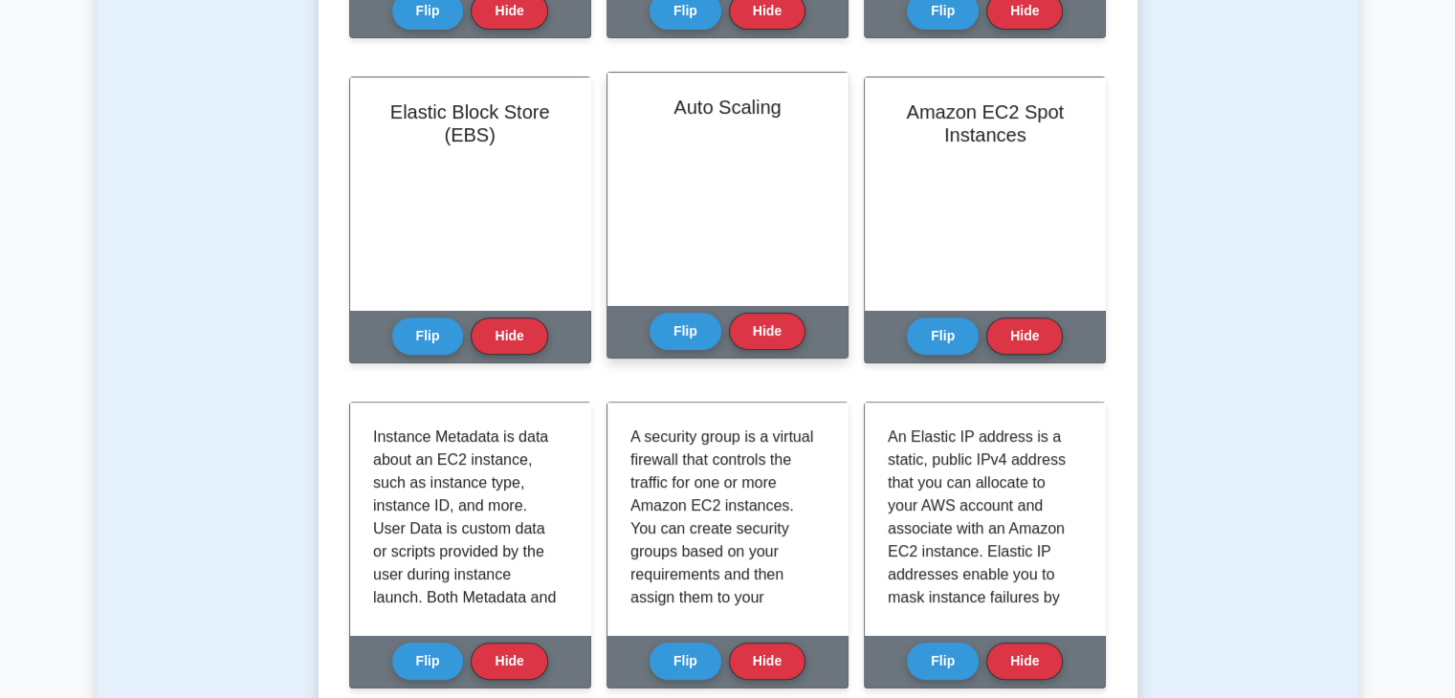
click at [718, 157] on div "Auto Scaling" at bounding box center [727, 189] width 240 height 232
click at [673, 155] on div "Auto Scaling" at bounding box center [727, 189] width 240 height 232
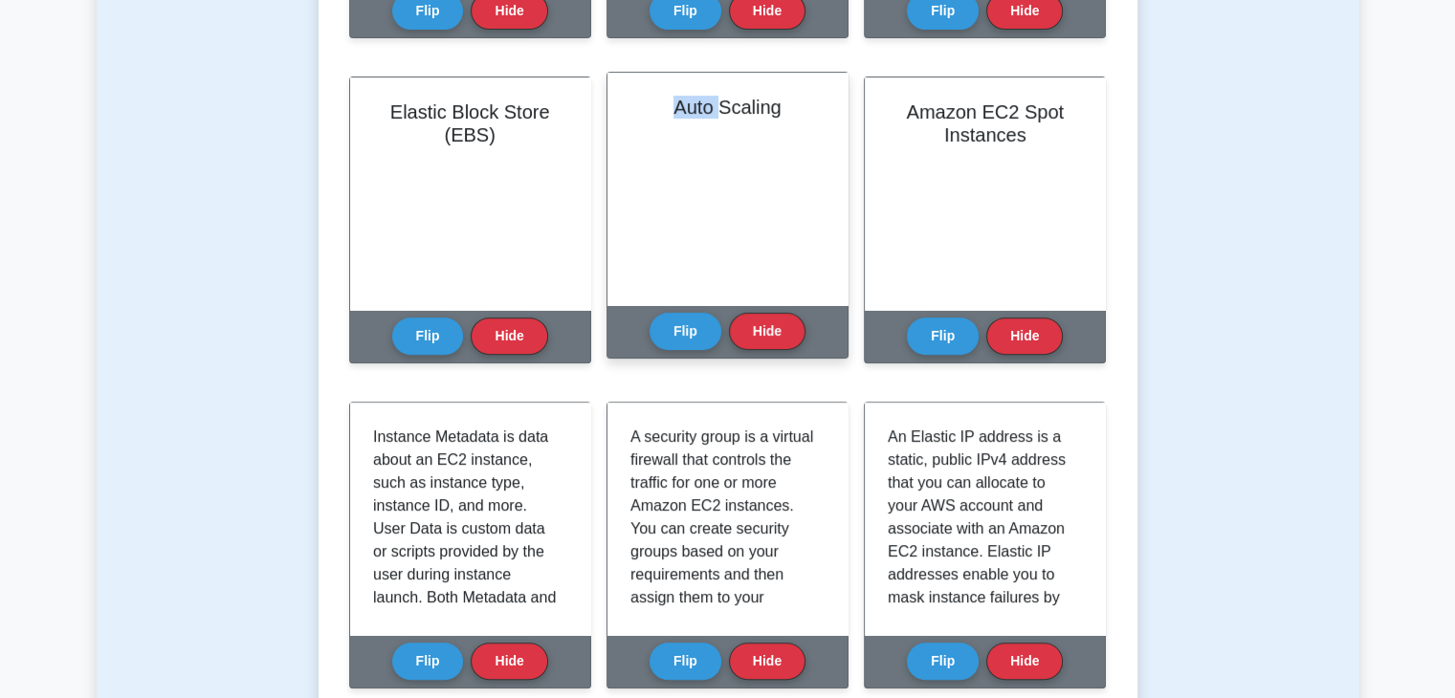
click at [700, 163] on div "Auto Scaling" at bounding box center [727, 189] width 240 height 232
click at [705, 325] on button "Flip" at bounding box center [686, 330] width 72 height 37
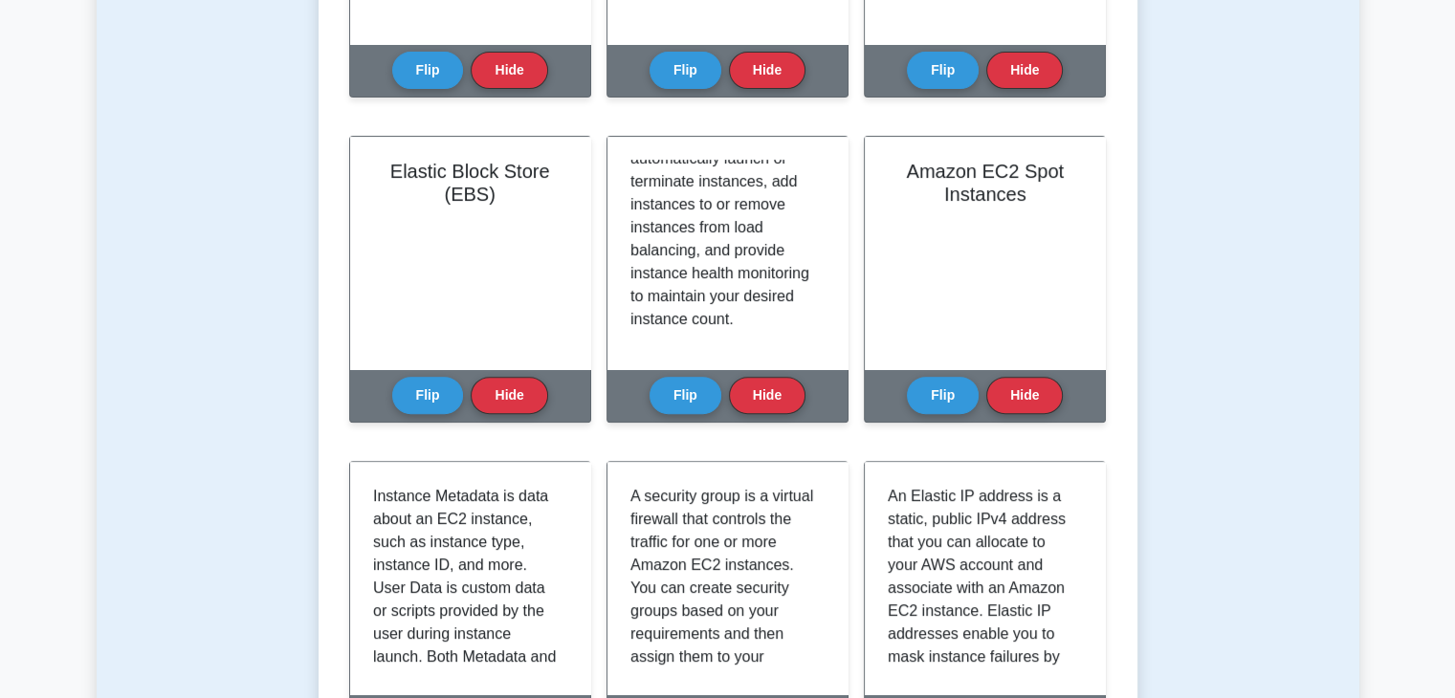
scroll to position [671, 0]
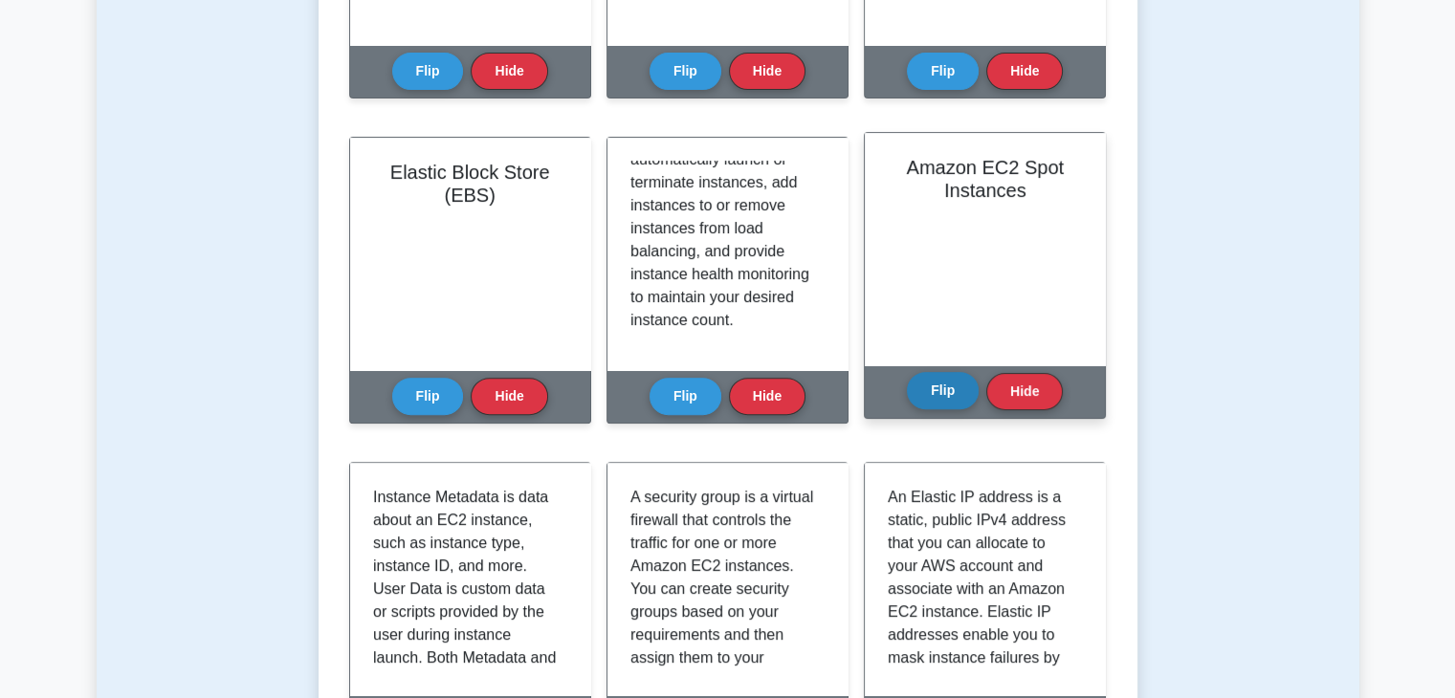
click at [920, 384] on button "Flip" at bounding box center [943, 390] width 72 height 37
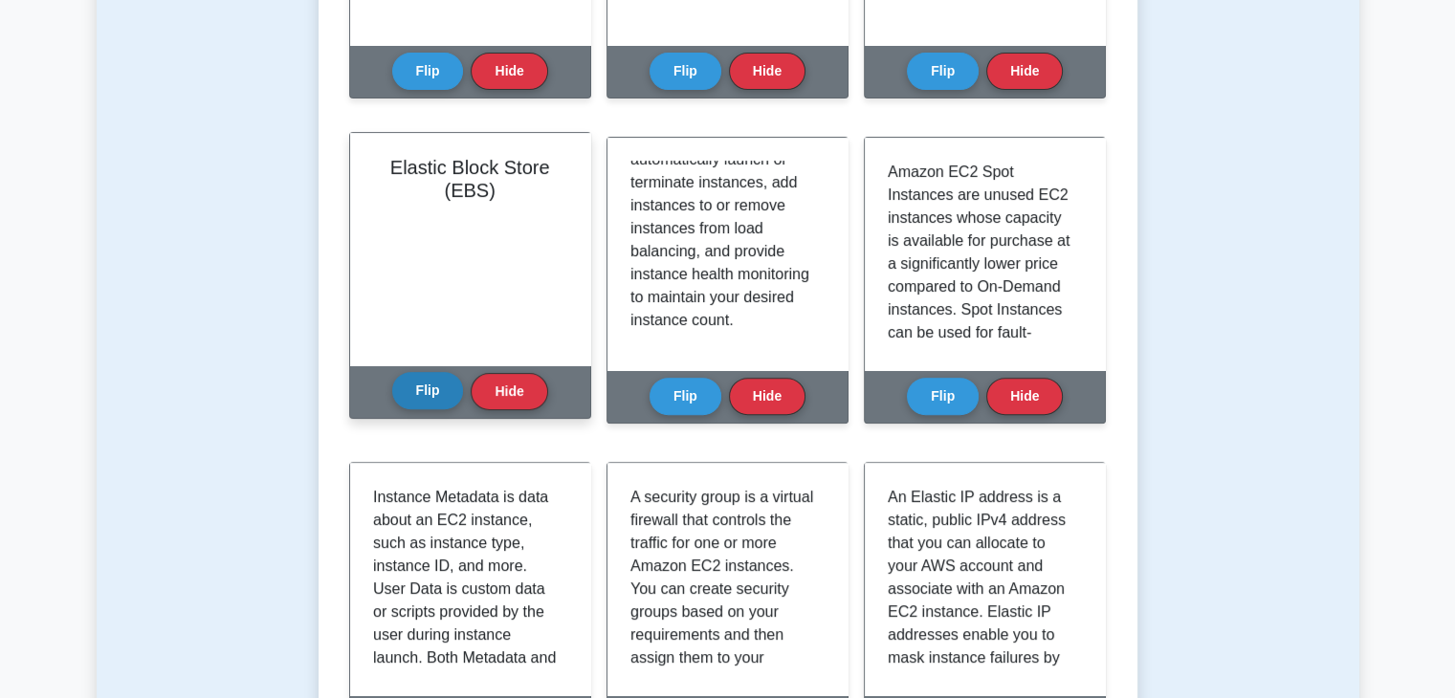
click at [428, 396] on button "Flip" at bounding box center [428, 390] width 72 height 37
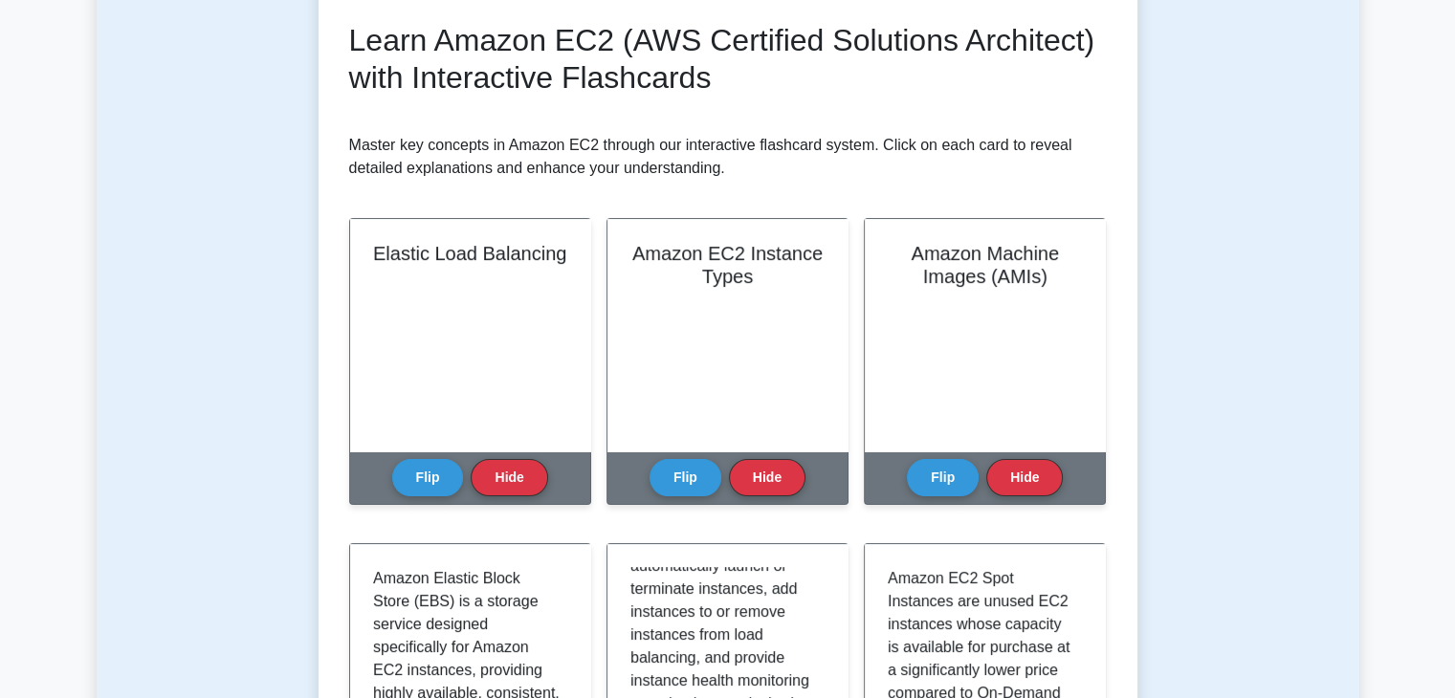
scroll to position [260, 0]
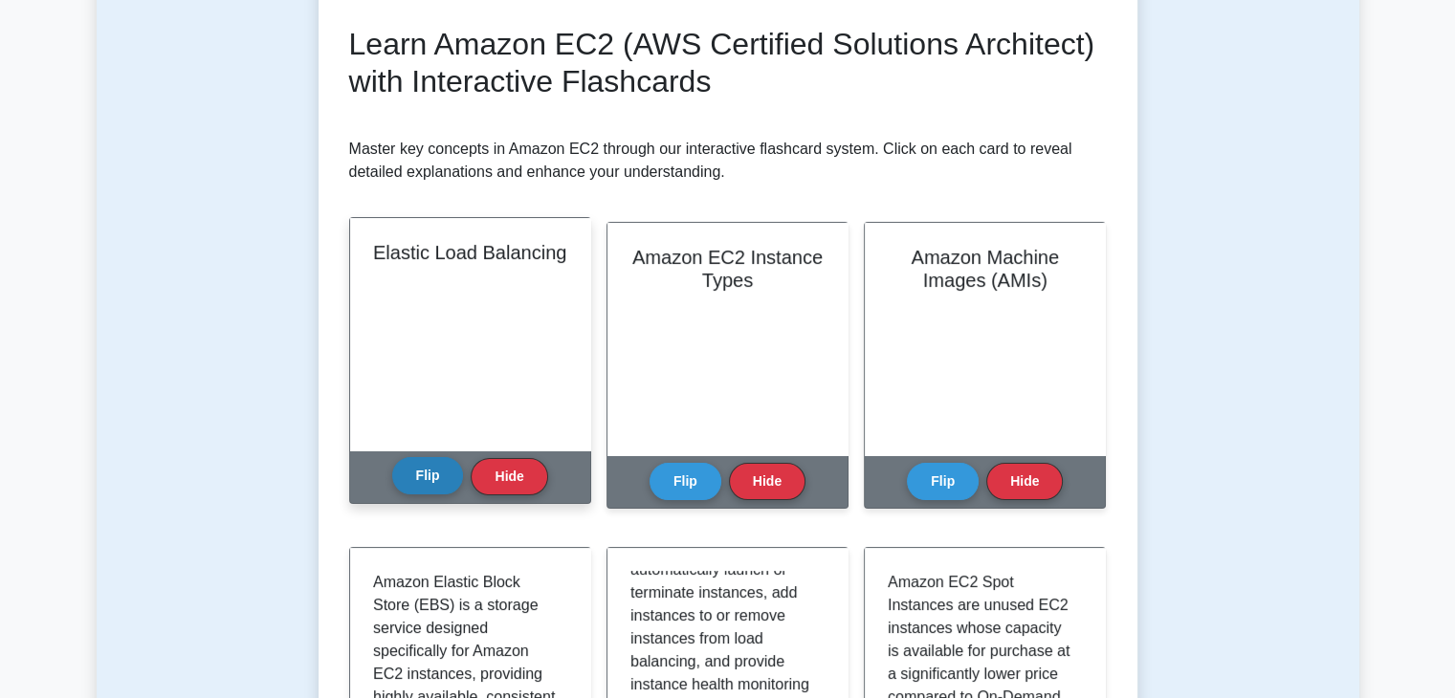
click at [419, 472] on button "Flip" at bounding box center [428, 475] width 72 height 37
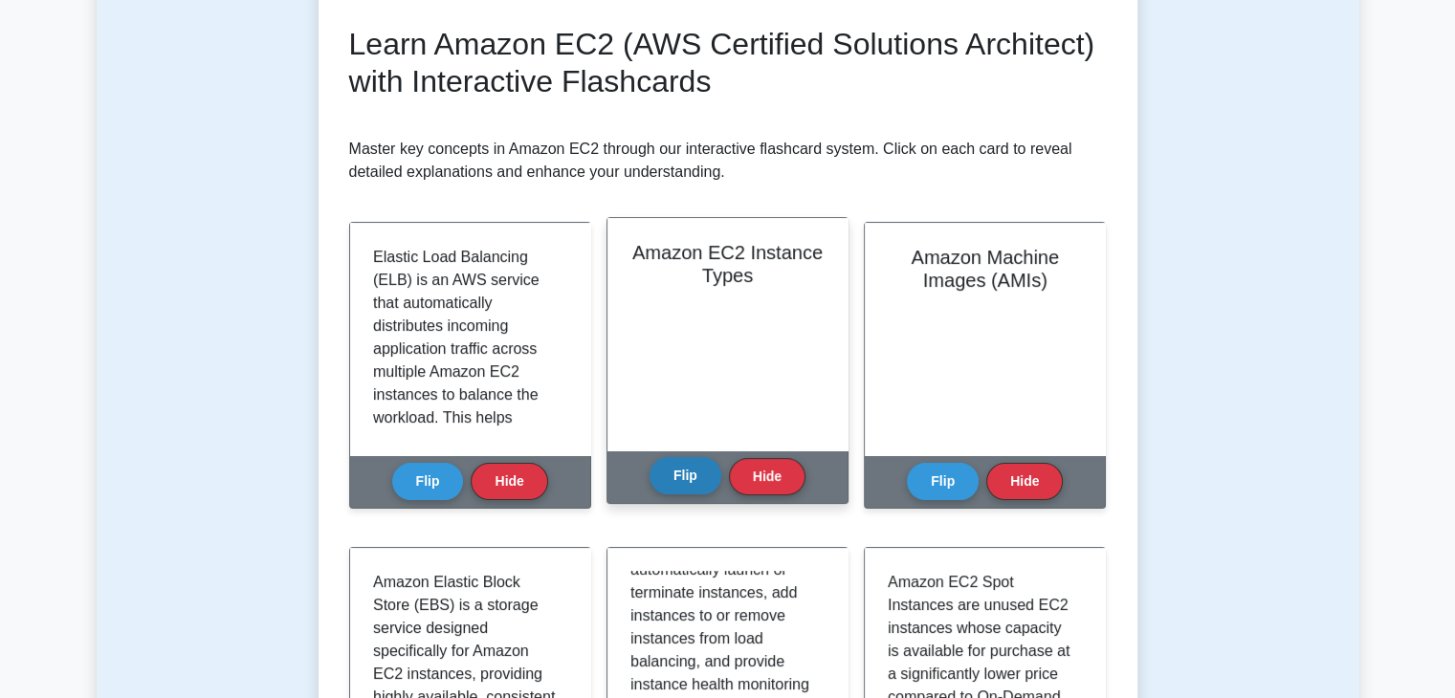
click at [677, 476] on button "Flip" at bounding box center [686, 475] width 72 height 37
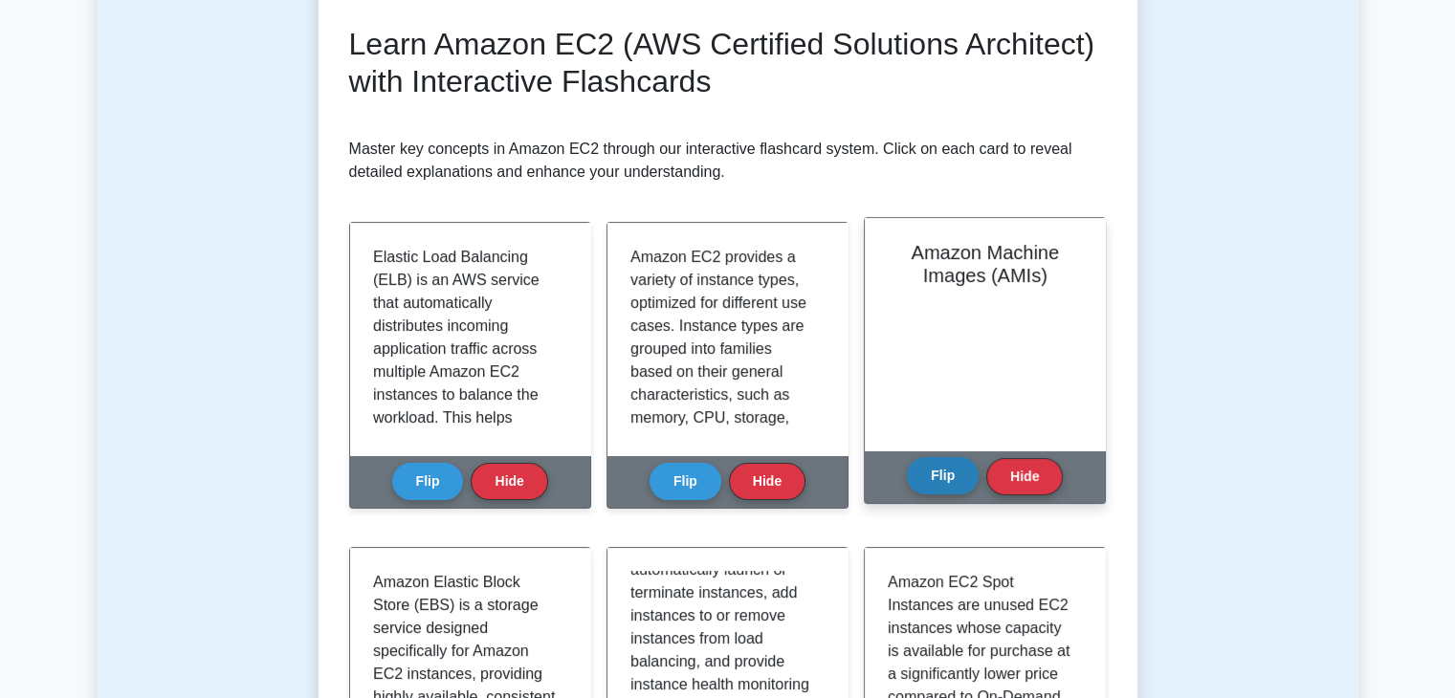
click at [930, 479] on button "Flip" at bounding box center [943, 475] width 72 height 37
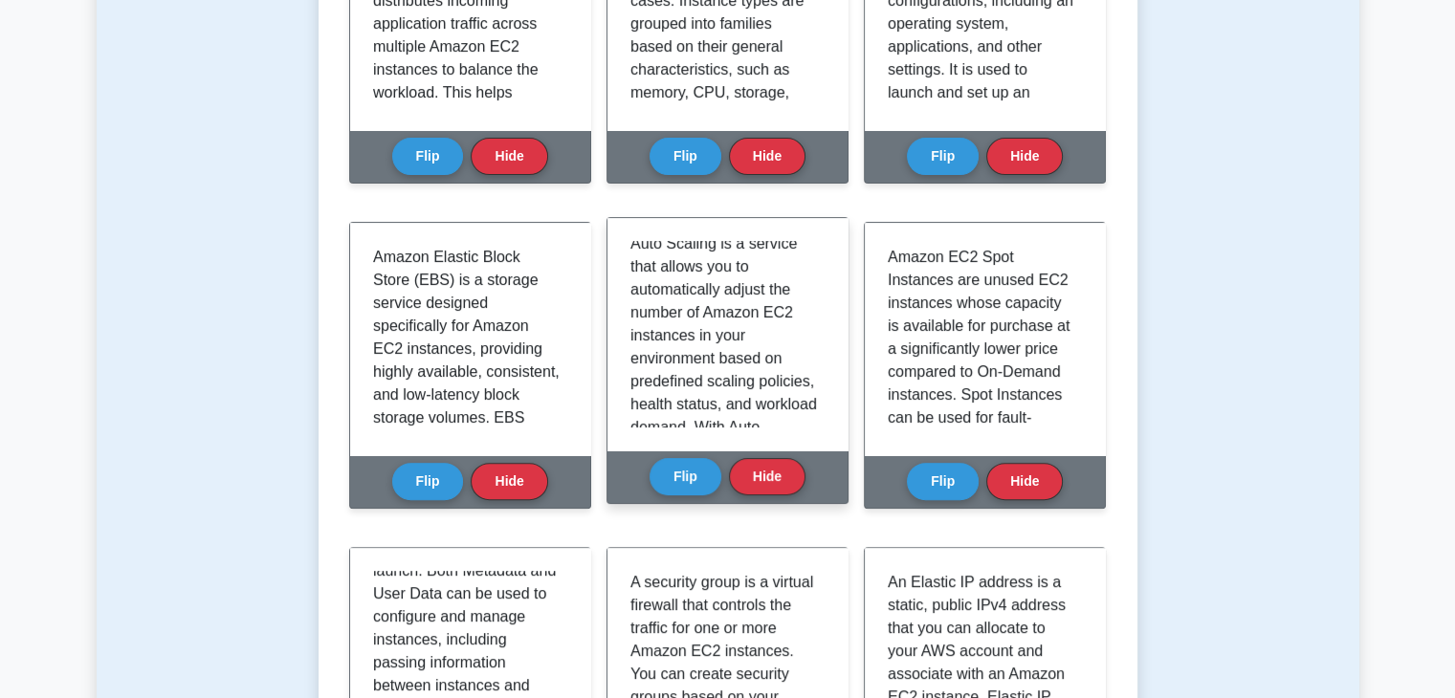
scroll to position [0, 0]
